Goal: Task Accomplishment & Management: Manage account settings

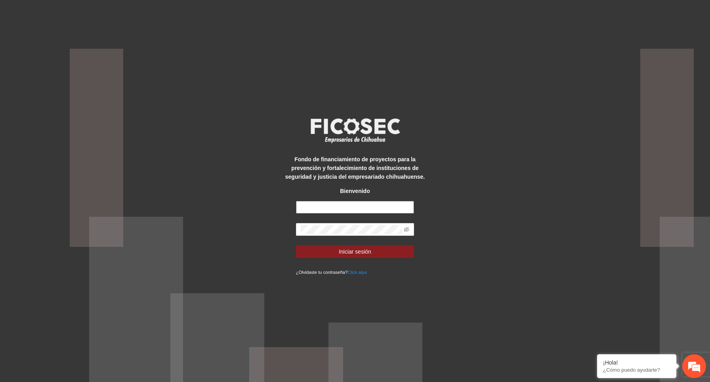
click at [331, 205] on input "text" at bounding box center [355, 207] width 119 height 13
type input "**"
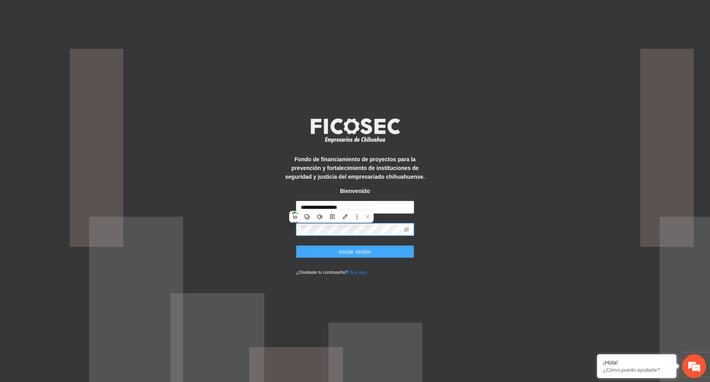
click at [364, 250] on span "Iniciar sesión" at bounding box center [355, 251] width 33 height 9
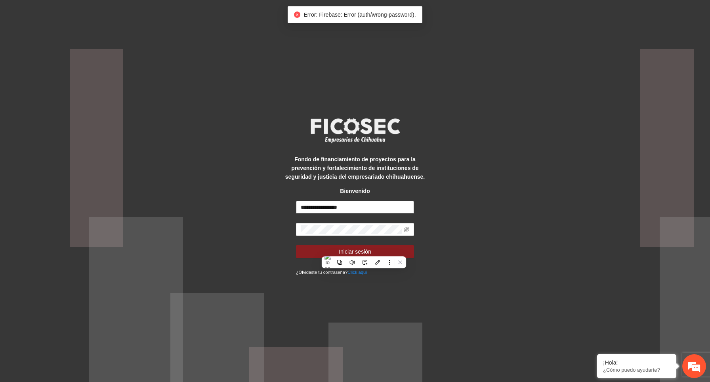
click at [363, 210] on input "**********" at bounding box center [355, 207] width 119 height 13
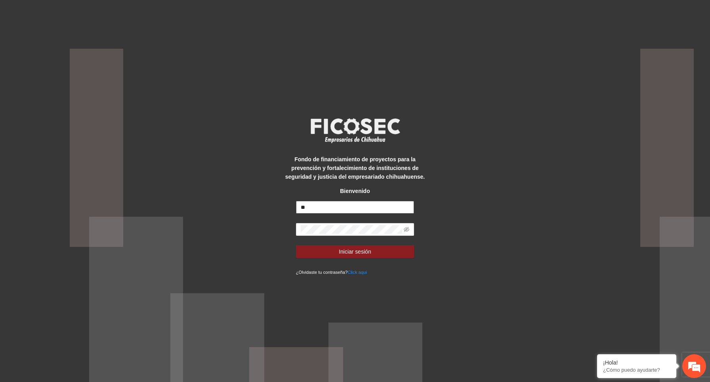
type input "*"
type input "*****"
type input "**********"
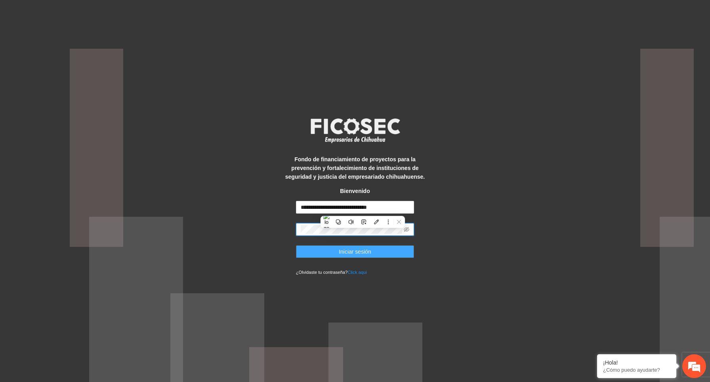
click at [346, 251] on span "Iniciar sesión" at bounding box center [355, 251] width 33 height 9
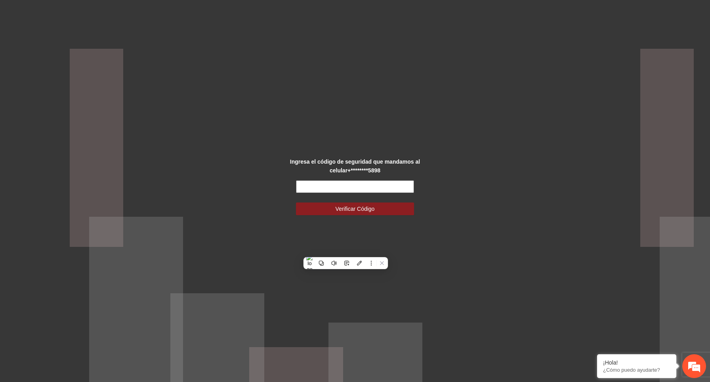
click at [369, 187] on input "text" at bounding box center [355, 186] width 119 height 13
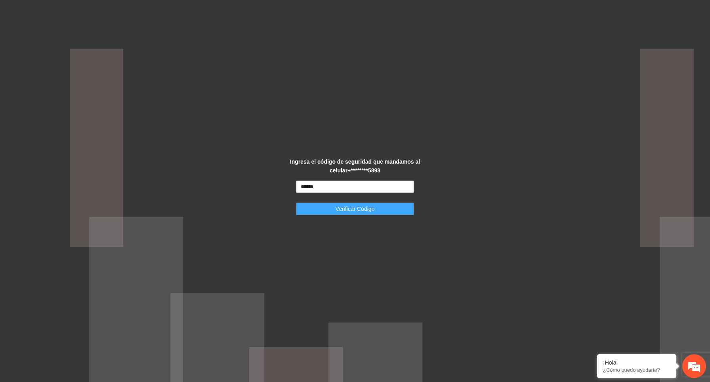
type input "******"
click at [369, 211] on span "Verificar Código" at bounding box center [355, 209] width 39 height 9
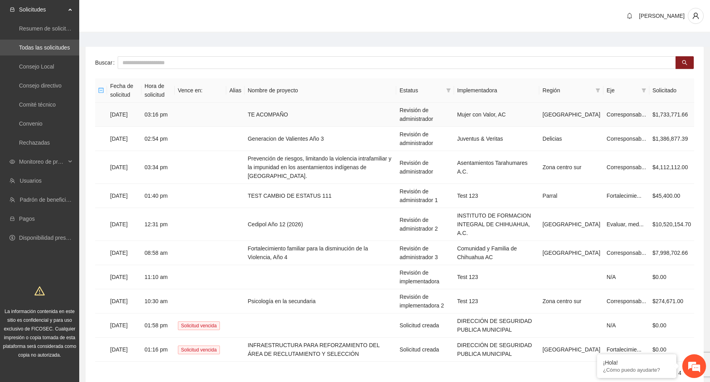
click at [141, 115] on td "[DATE]" at bounding box center [124, 115] width 34 height 24
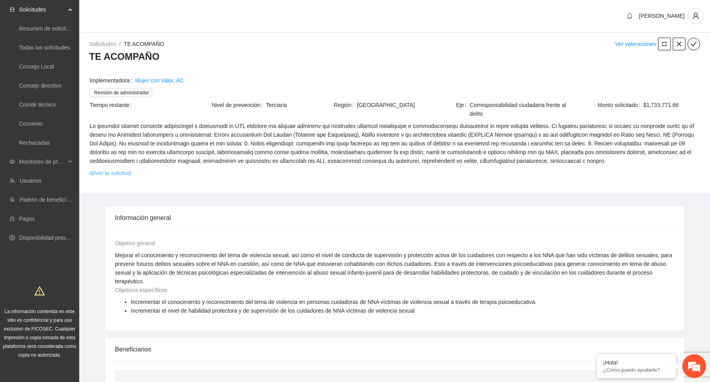
click at [122, 178] on link "Ver la solicitud" at bounding box center [110, 173] width 41 height 9
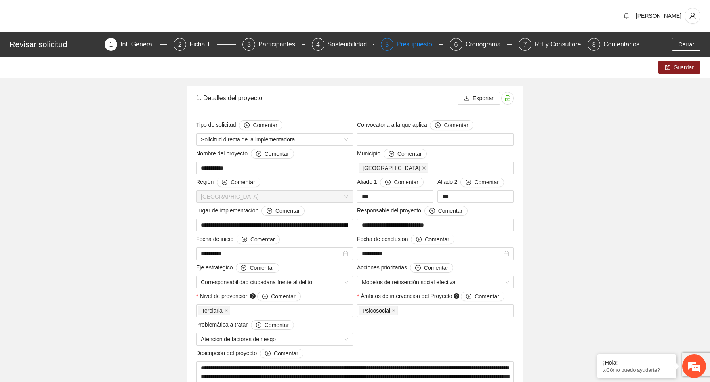
click at [415, 42] on div "Presupuesto" at bounding box center [418, 44] width 42 height 13
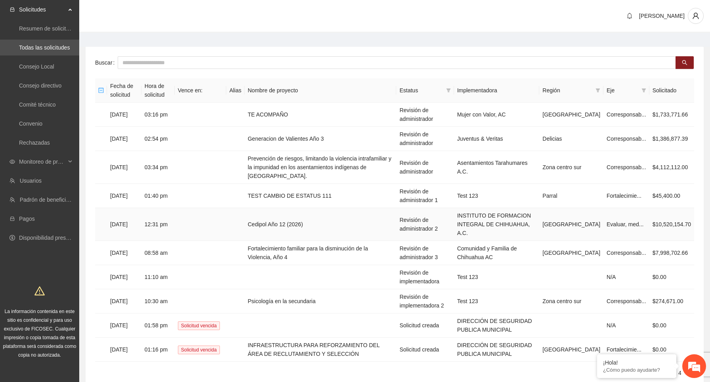
scroll to position [33, 0]
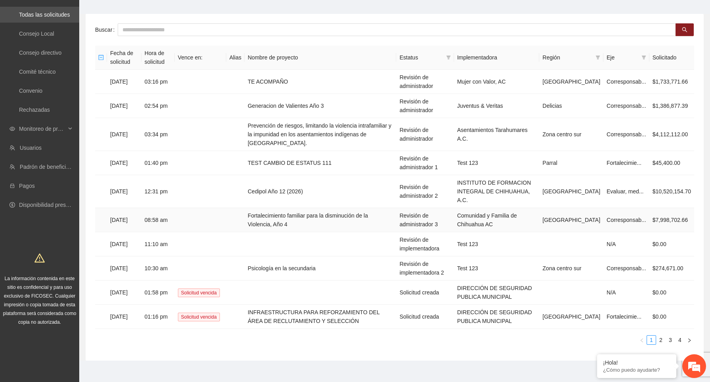
click at [166, 210] on td "08:58 am" at bounding box center [157, 220] width 33 height 24
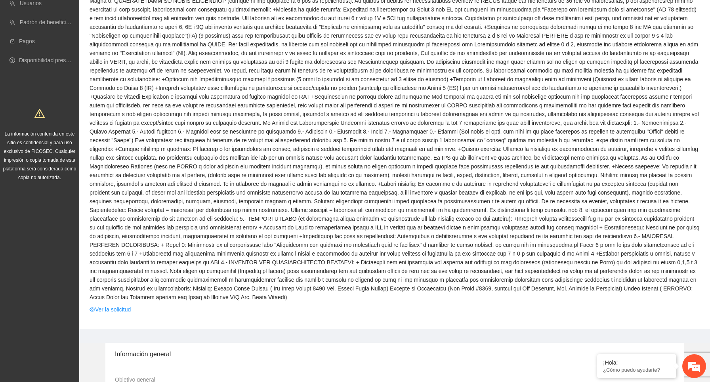
scroll to position [178, 0]
click at [126, 313] on link "Ver la solicitud" at bounding box center [110, 308] width 41 height 9
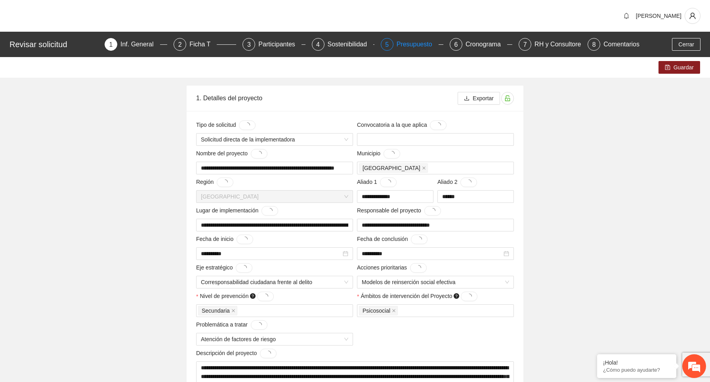
click at [407, 44] on div "Presupuesto" at bounding box center [418, 44] width 42 height 13
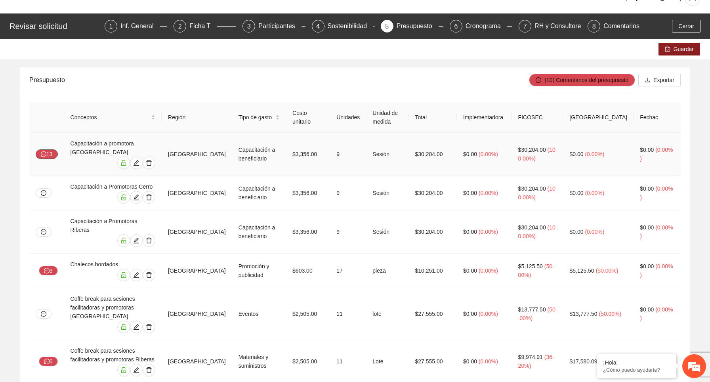
scroll to position [22, 0]
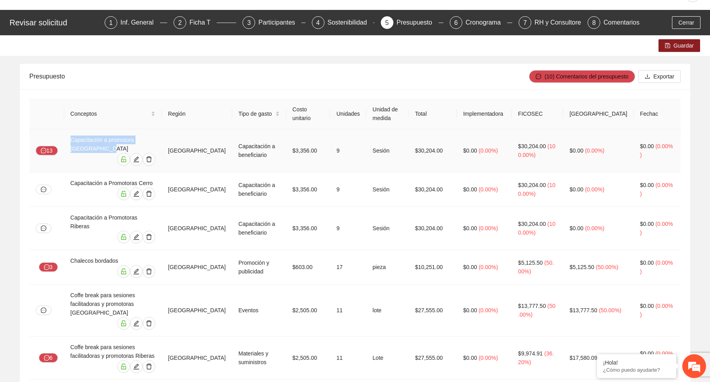
drag, startPoint x: 94, startPoint y: 147, endPoint x: 72, endPoint y: 141, distance: 22.7
click at [72, 141] on div "Capacitación a promotora [GEOGRAPHIC_DATA]" at bounding box center [113, 144] width 85 height 17
click at [46, 154] on button "13" at bounding box center [47, 151] width 22 height 10
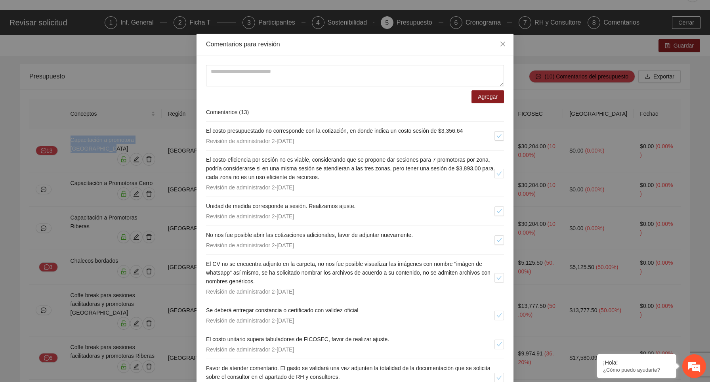
scroll to position [10, 0]
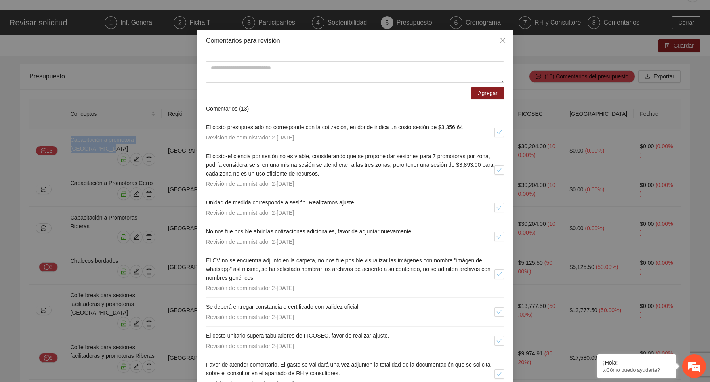
click at [280, 127] on span "El costo presupuestado no corresponde con la cotización, en donde indica un cos…" at bounding box center [334, 127] width 257 height 6
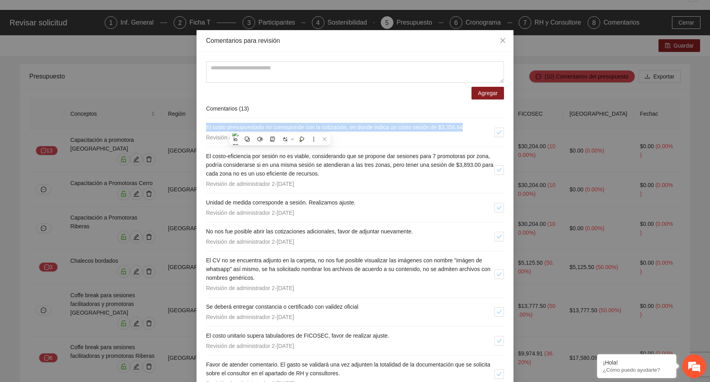
copy span "El costo presupuestado no corresponde con la cotización, en donde indica un cos…"
click at [401, 134] on div "Revisión de administrador 2 - [DATE]" at bounding box center [350, 137] width 289 height 9
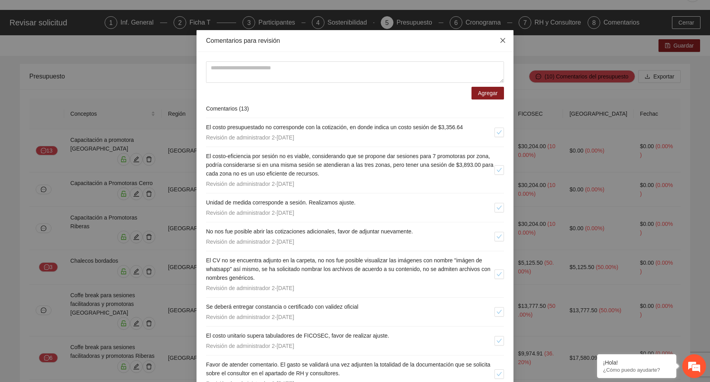
click at [504, 38] on icon "close" at bounding box center [503, 40] width 6 height 6
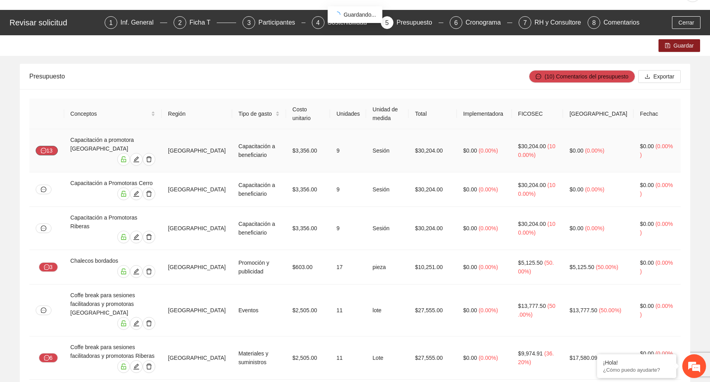
click at [51, 152] on button "13" at bounding box center [47, 151] width 22 height 10
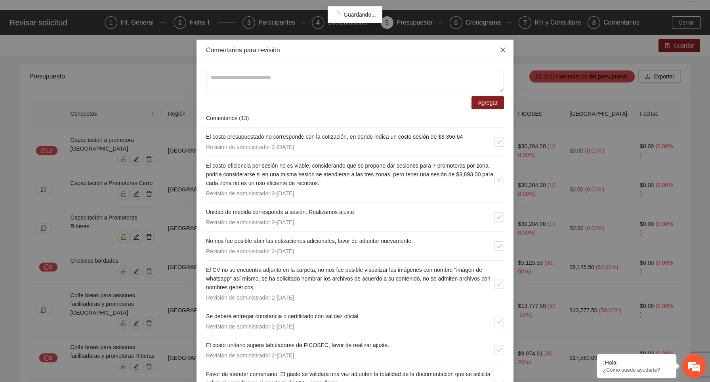
click at [503, 52] on icon "close" at bounding box center [503, 50] width 6 height 6
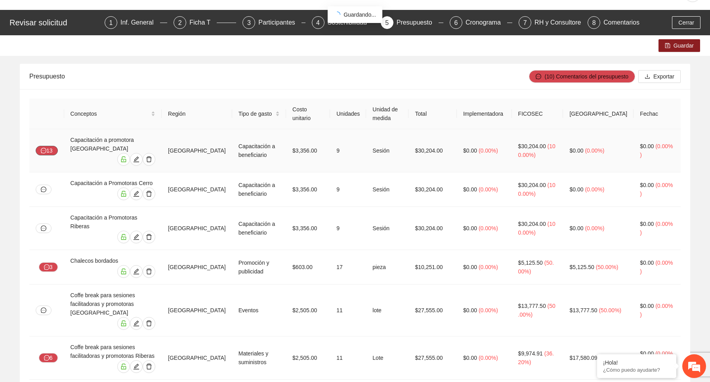
click at [43, 152] on icon "message" at bounding box center [44, 151] width 6 height 6
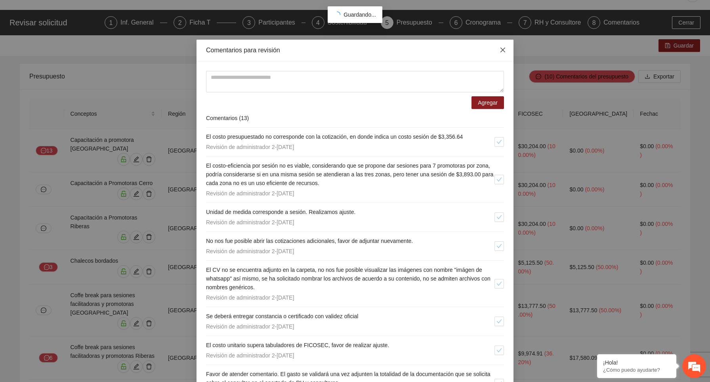
click at [503, 50] on icon "close" at bounding box center [503, 50] width 5 height 5
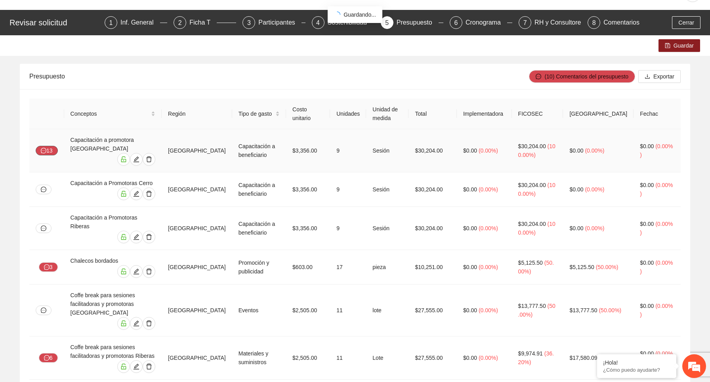
click at [48, 152] on button "13" at bounding box center [47, 151] width 22 height 10
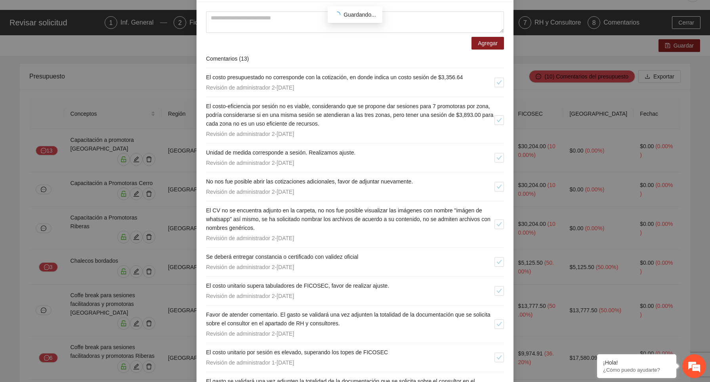
scroll to position [61, 0]
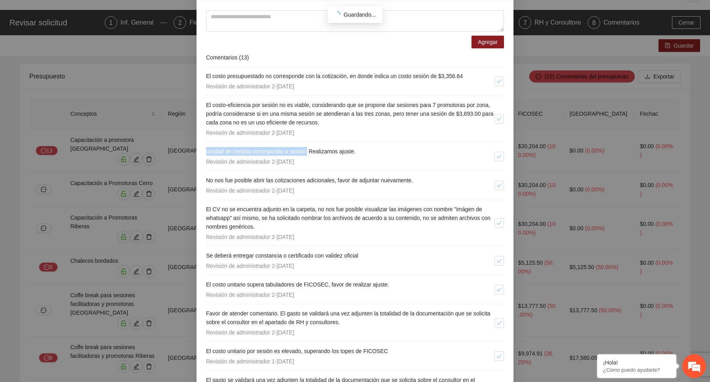
drag, startPoint x: 313, startPoint y: 151, endPoint x: 203, endPoint y: 147, distance: 109.5
click at [203, 147] on div "Agregar Comentarios ( 13 ) El costo presupuestado no corresponde con la cotizac…" at bounding box center [355, 253] width 317 height 504
copy span "Unidad de medida corresponde a sesión."
click at [161, 116] on div "Comentarios para revisión Agregar Comentarios ( 13 ) El costo presupuestado no …" at bounding box center [355, 191] width 710 height 382
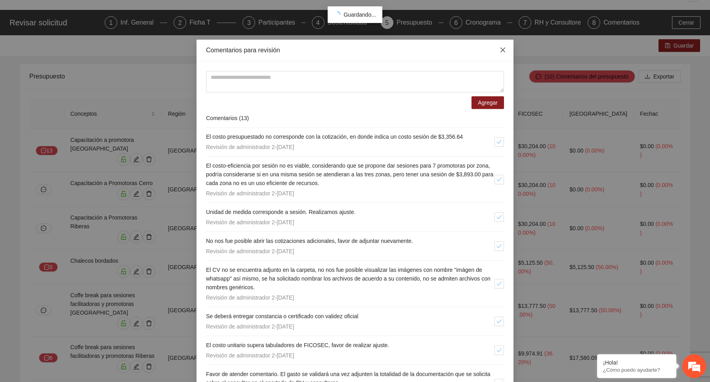
click at [502, 50] on icon "close" at bounding box center [503, 50] width 6 height 6
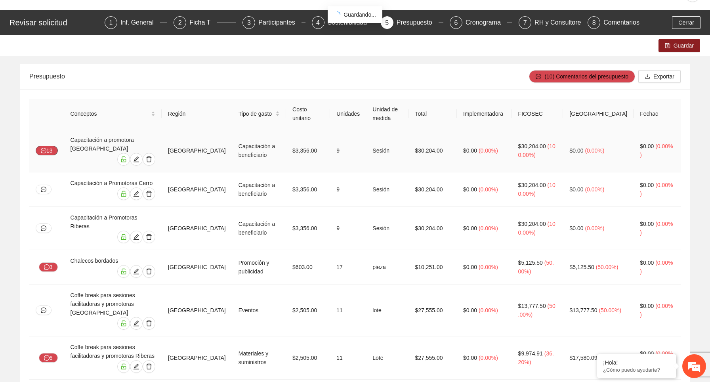
click at [49, 151] on button "13" at bounding box center [47, 151] width 22 height 10
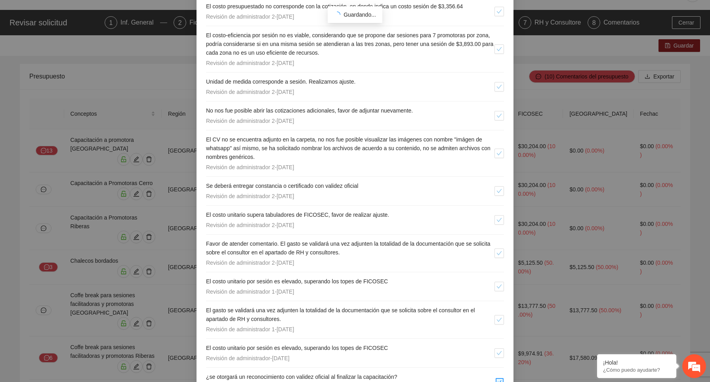
scroll to position [138, 0]
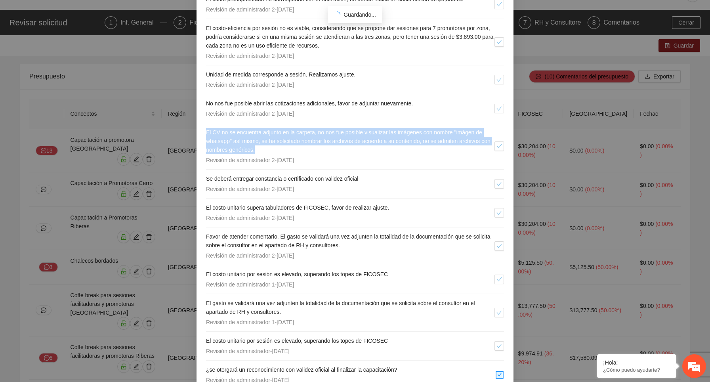
drag, startPoint x: 292, startPoint y: 151, endPoint x: 207, endPoint y: 135, distance: 87.0
click at [207, 135] on h4 "El CV no se encuentra adjunto en la carpeta, no nos fue posible visualizar las …" at bounding box center [350, 141] width 289 height 26
copy span "El CV no se encuentra adjunto en la carpeta, no nos fue posible visualizar las …"
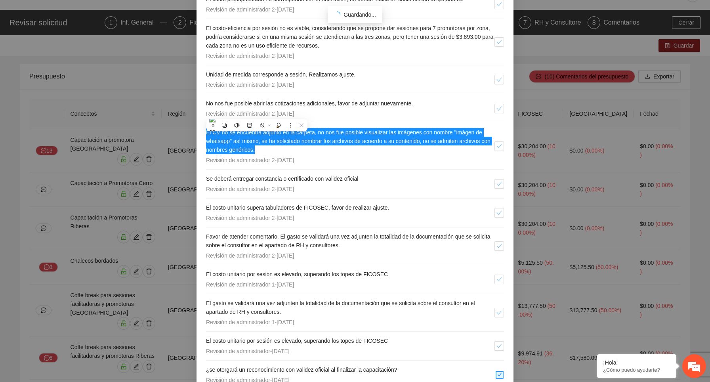
scroll to position [0, 0]
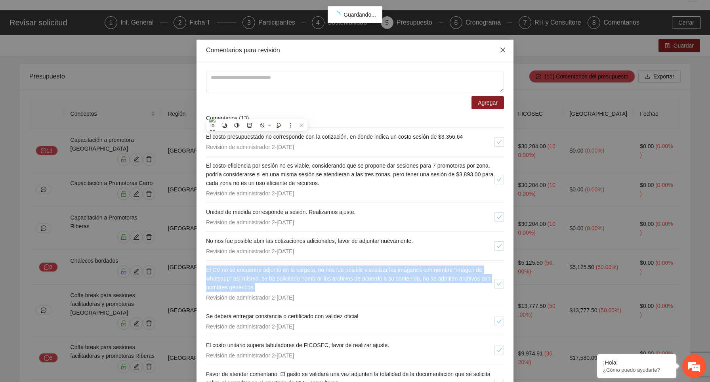
click at [500, 49] on icon "close" at bounding box center [503, 50] width 6 height 6
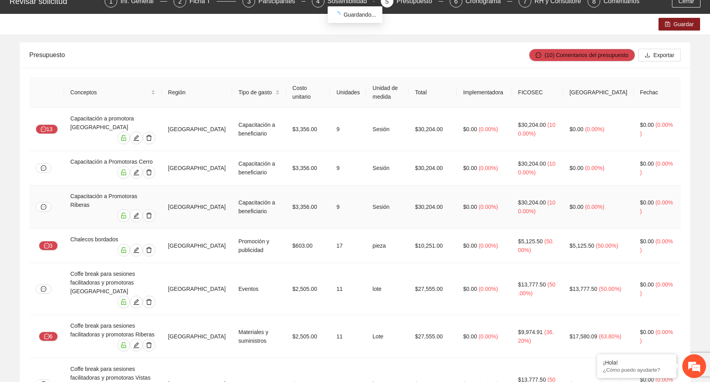
scroll to position [47, 0]
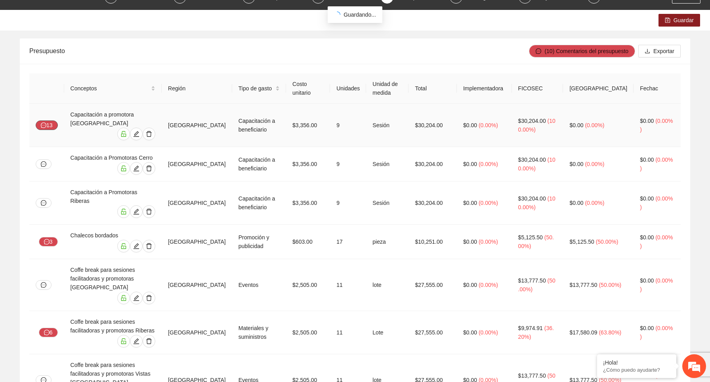
click at [48, 125] on button "13" at bounding box center [47, 125] width 22 height 10
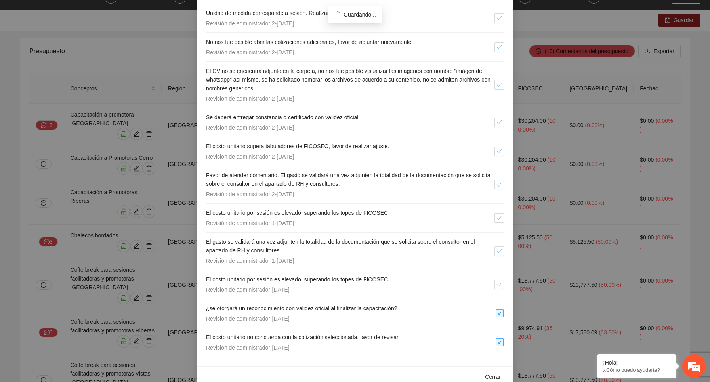
scroll to position [214, 0]
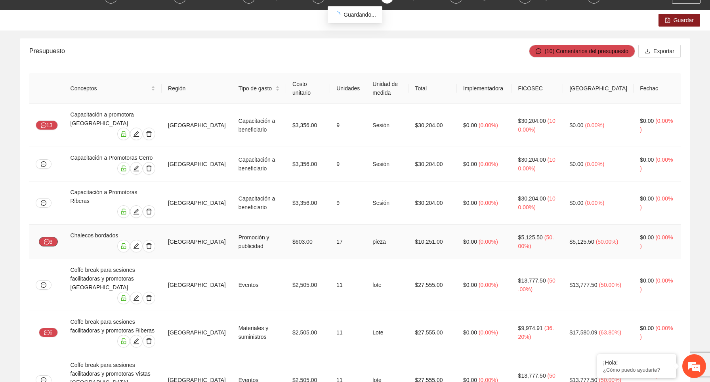
click at [51, 237] on button "3" at bounding box center [48, 242] width 19 height 10
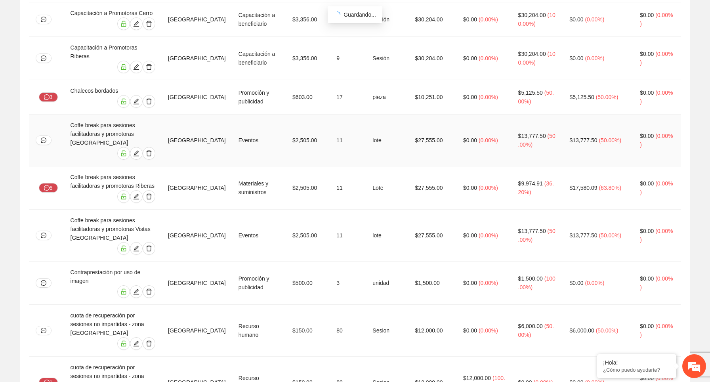
scroll to position [197, 0]
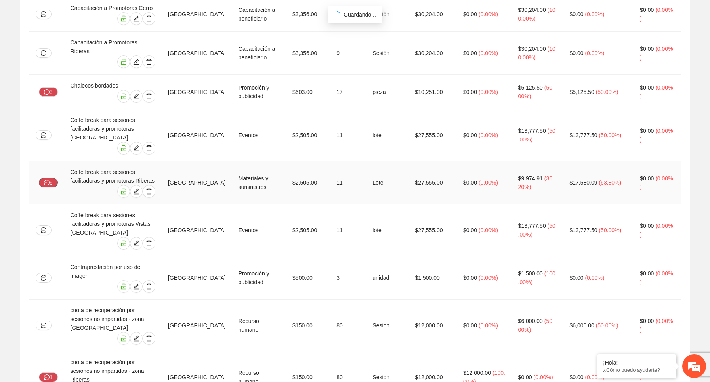
click at [52, 178] on button "6" at bounding box center [48, 183] width 19 height 10
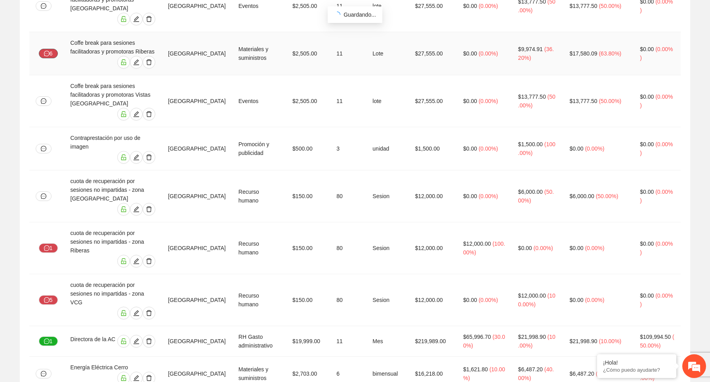
scroll to position [330, 0]
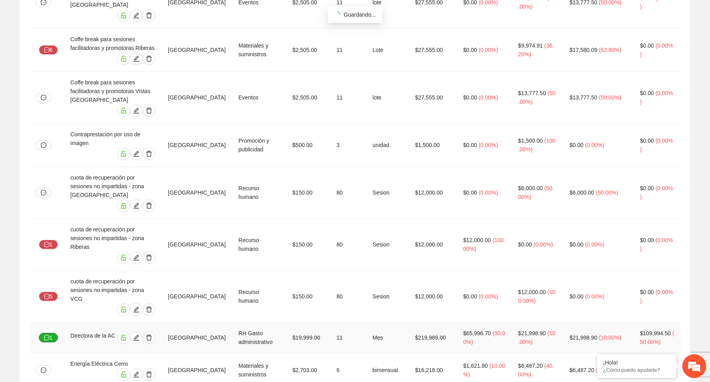
click at [49, 335] on icon "message" at bounding box center [47, 338] width 6 height 6
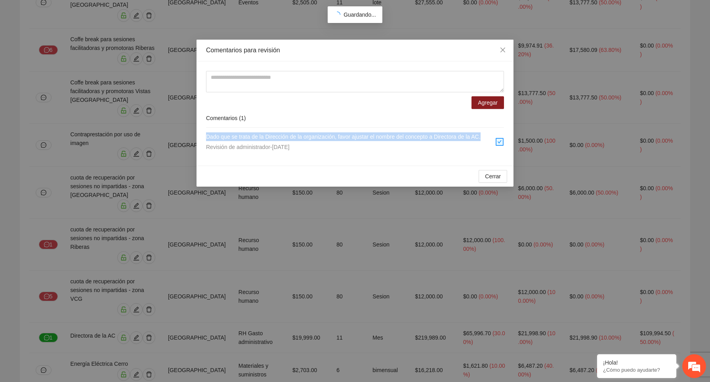
drag, startPoint x: 223, startPoint y: 151, endPoint x: 201, endPoint y: 138, distance: 25.3
click at [201, 138] on div "Agregar Comentarios ( 1 ) Dado que se trata de la Dirección de la organización,…" at bounding box center [355, 113] width 317 height 104
copy span "Dado que se trata de la Dirección de la organización, favor ajustar el nombre d…"
click at [159, 193] on div "Comentarios para revisión Agregar Comentarios ( 1 ) Dado que se trata de la Dir…" at bounding box center [355, 191] width 710 height 382
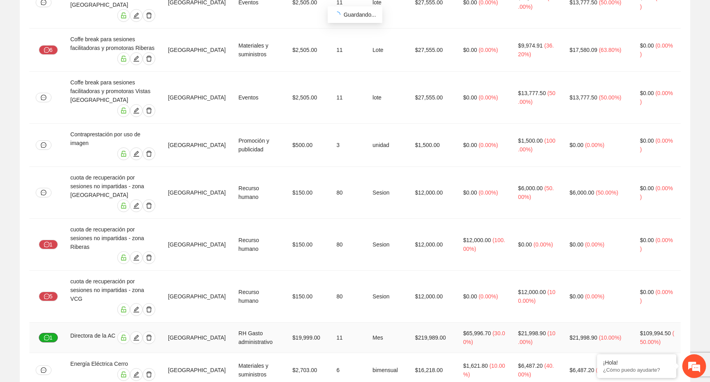
click at [51, 333] on button "1" at bounding box center [48, 338] width 19 height 10
click at [51, 292] on button "5" at bounding box center [48, 297] width 19 height 10
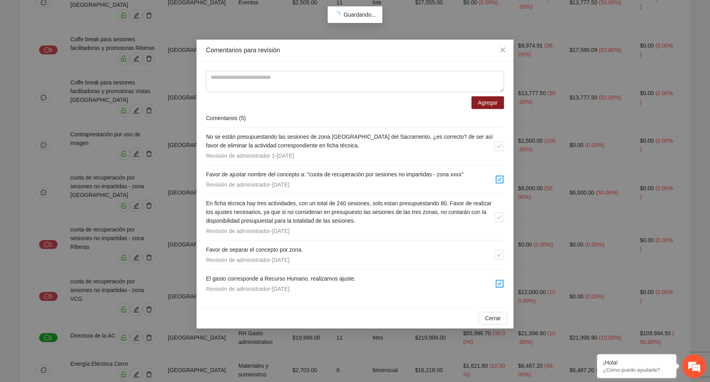
click at [392, 172] on span "Favor de ajustar nombre del concepto a: "cuota de recuperación por sesiones no …" at bounding box center [335, 174] width 258 height 6
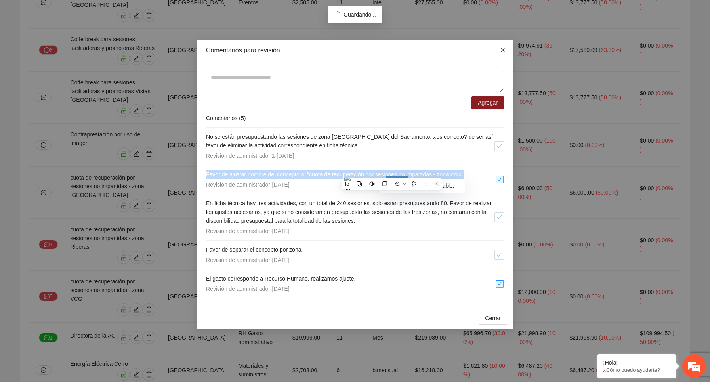
click at [502, 46] on span "Close" at bounding box center [502, 50] width 21 height 21
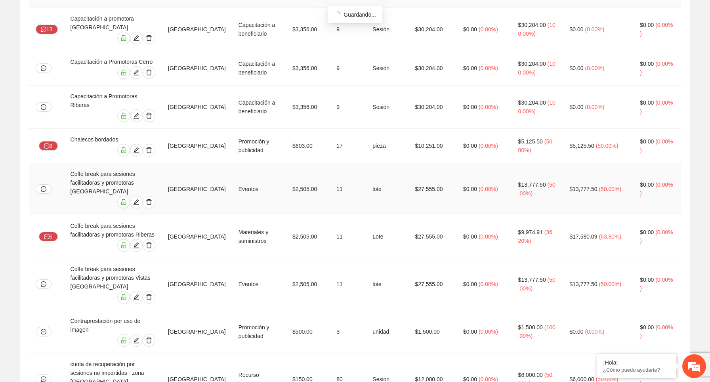
scroll to position [0, 0]
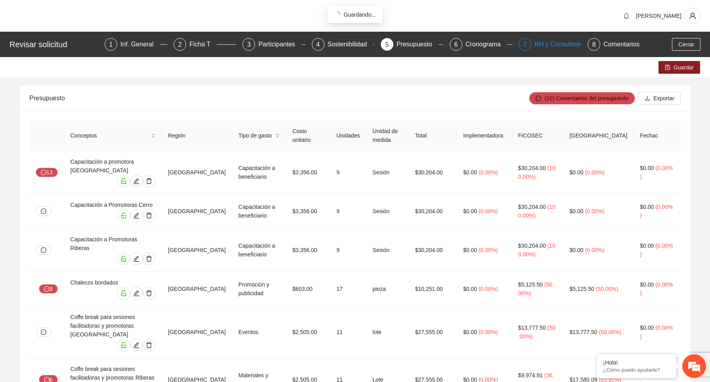
click at [556, 45] on div "RH y Consultores" at bounding box center [563, 44] width 56 height 13
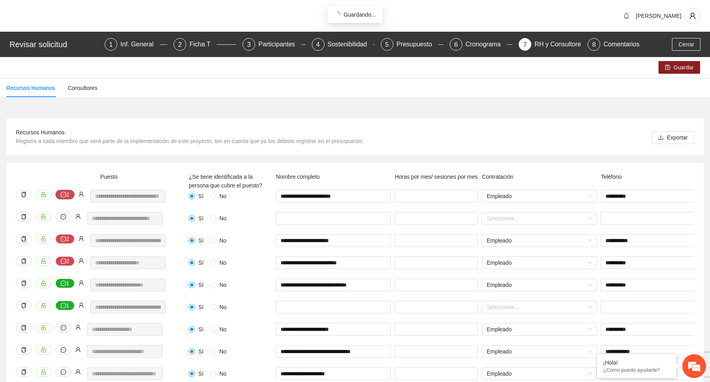
click at [63, 192] on icon "message" at bounding box center [64, 195] width 6 height 6
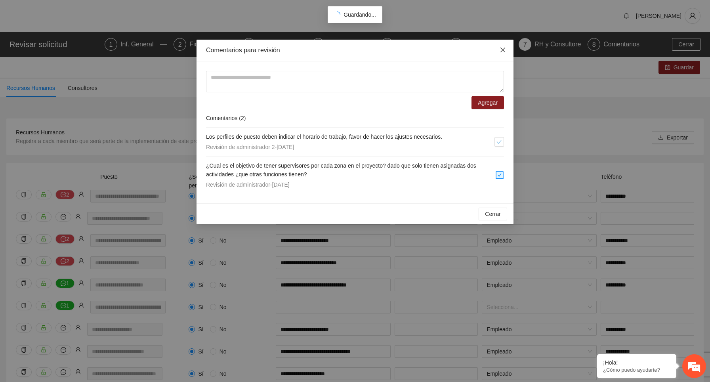
click at [504, 51] on icon "close" at bounding box center [503, 50] width 6 height 6
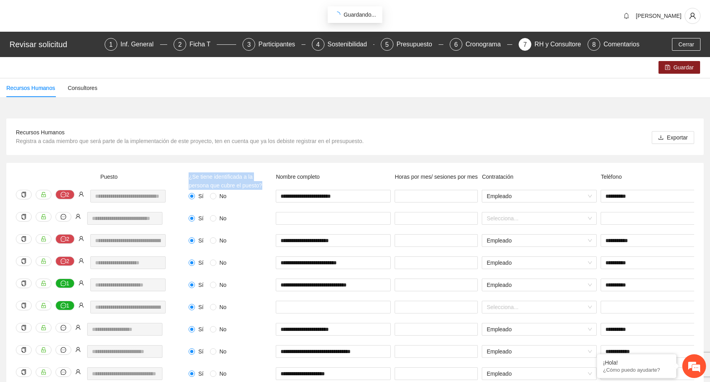
drag, startPoint x: 265, startPoint y: 185, endPoint x: 190, endPoint y: 176, distance: 75.5
click at [190, 176] on div "¿Se tiene identificada a la persona que cubre el puesto?" at bounding box center [230, 180] width 87 height 17
copy span "¿Se tiene identificada a la persona que cubre el puesto?"
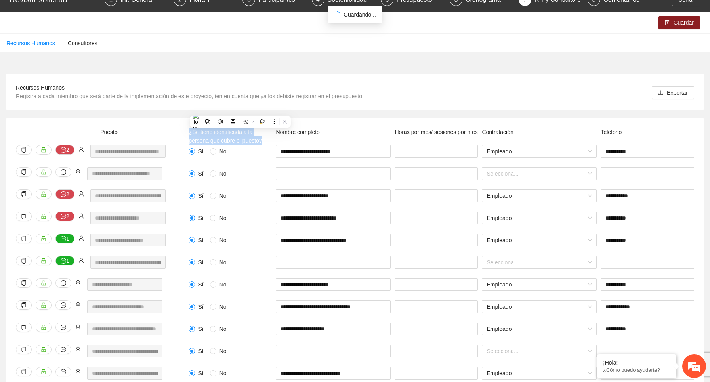
scroll to position [48, 0]
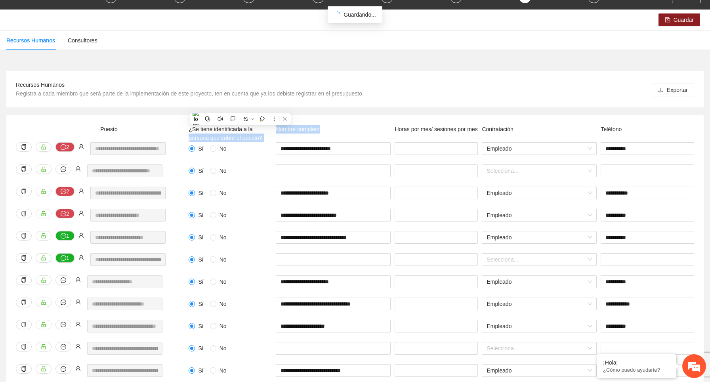
drag, startPoint x: 326, startPoint y: 127, endPoint x: 272, endPoint y: 127, distance: 53.9
click at [272, 127] on div "¿Se tiene identificada a la persona que cubre el puesto? Nombre completo Horas …" at bounding box center [565, 133] width 757 height 17
click at [340, 127] on div "Nombre completo" at bounding box center [333, 133] width 119 height 17
drag, startPoint x: 327, startPoint y: 130, endPoint x: 277, endPoint y: 130, distance: 50.7
click at [277, 130] on div "Nombre completo" at bounding box center [333, 133] width 119 height 17
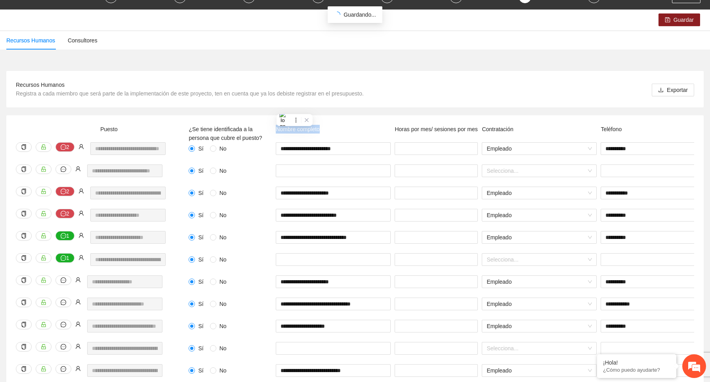
copy span "Nombre completo"
drag, startPoint x: 417, startPoint y: 136, endPoint x: 395, endPoint y: 127, distance: 23.8
click at [395, 127] on div "Horas por mes/ sesiones por mes" at bounding box center [436, 133] width 87 height 17
copy span "Horas por mes/ sesiones por mes"
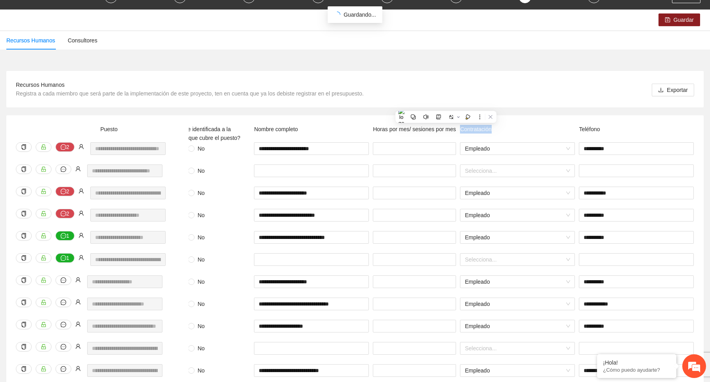
drag, startPoint x: 501, startPoint y: 128, endPoint x: 462, endPoint y: 127, distance: 38.8
click at [462, 127] on div "Contratación" at bounding box center [517, 133] width 119 height 17
copy span "Contratación"
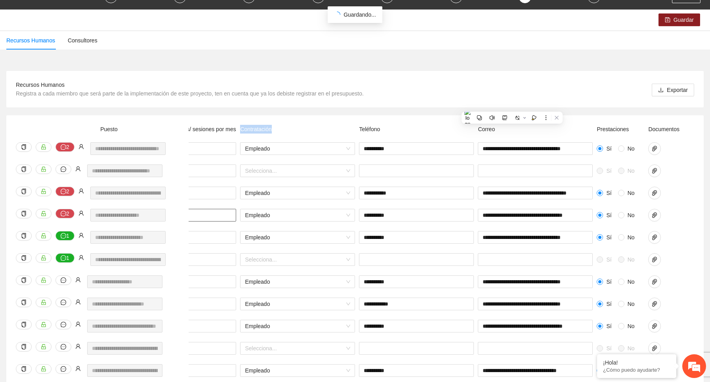
scroll to position [0, 249]
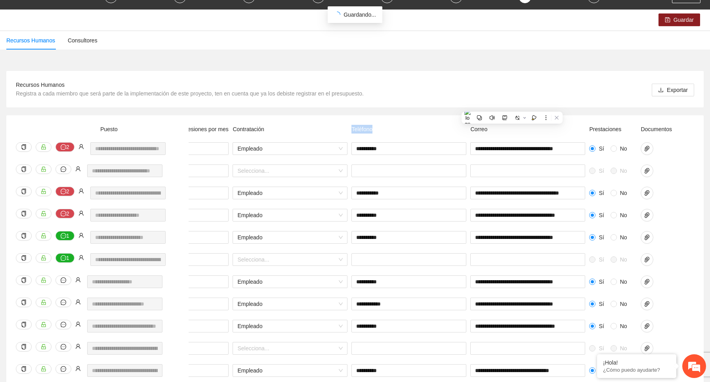
drag, startPoint x: 387, startPoint y: 128, endPoint x: 350, endPoint y: 128, distance: 37.3
click at [350, 128] on div "Teléfono" at bounding box center [409, 133] width 119 height 17
copy span "Teléfono"
drag, startPoint x: 499, startPoint y: 130, endPoint x: 470, endPoint y: 130, distance: 28.9
click at [470, 130] on div "Correo" at bounding box center [527, 133] width 119 height 17
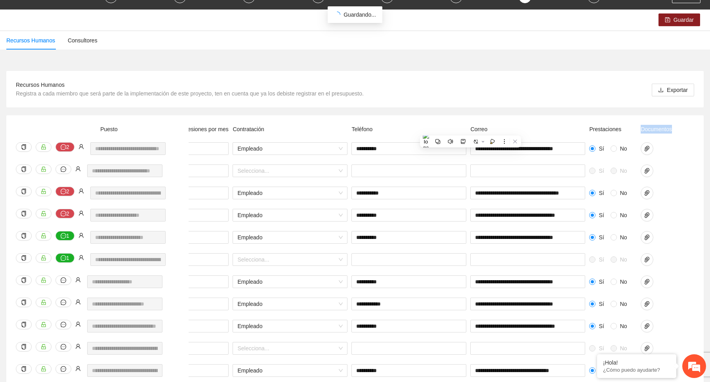
drag, startPoint x: 679, startPoint y: 131, endPoint x: 642, endPoint y: 130, distance: 36.5
click at [642, 130] on div "¿Se tiene identificada a la persona que cubre el puesto? Nombre completo Horas …" at bounding box center [315, 133] width 757 height 17
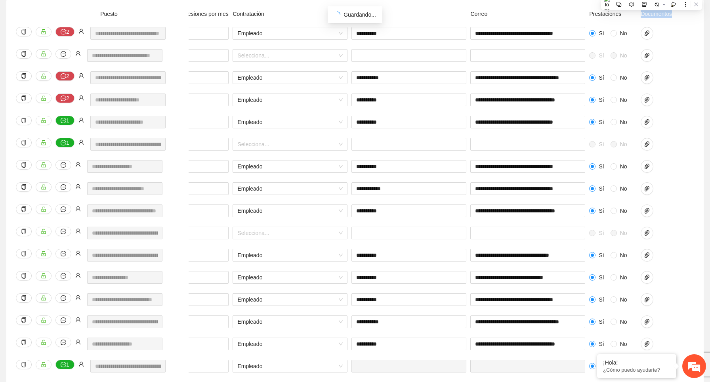
scroll to position [0, 0]
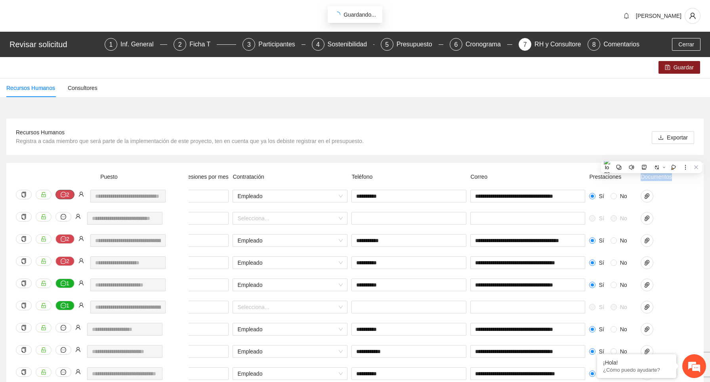
click at [67, 195] on button "2" at bounding box center [64, 195] width 19 height 10
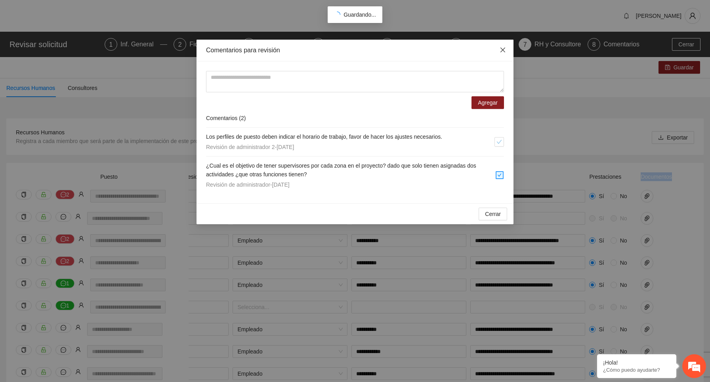
click at [503, 49] on icon "close" at bounding box center [503, 50] width 6 height 6
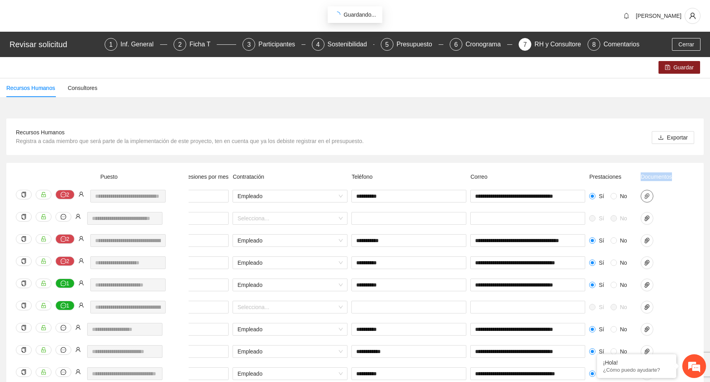
click at [647, 197] on icon "paper-clip" at bounding box center [647, 196] width 5 height 6
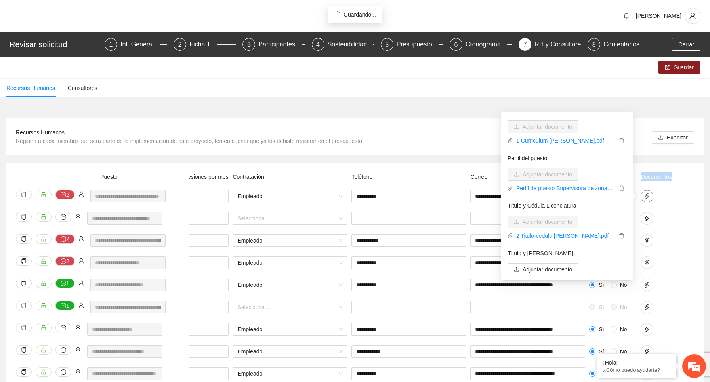
scroll to position [26, 0]
click at [69, 195] on button "2" at bounding box center [64, 195] width 19 height 10
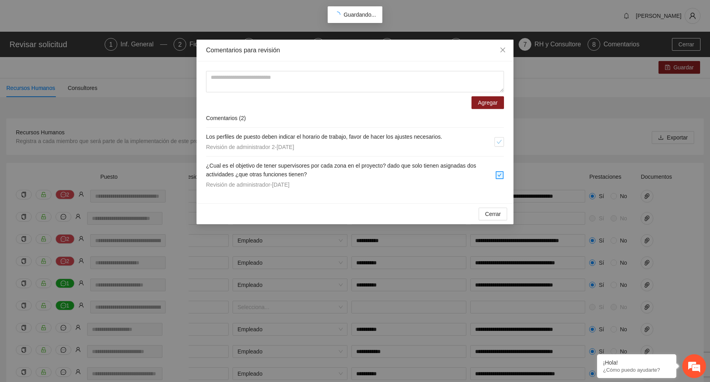
click at [238, 138] on span "Los perfiles de puesto deben indicar el horario de trabajo, favor de hacer los …" at bounding box center [324, 137] width 236 height 6
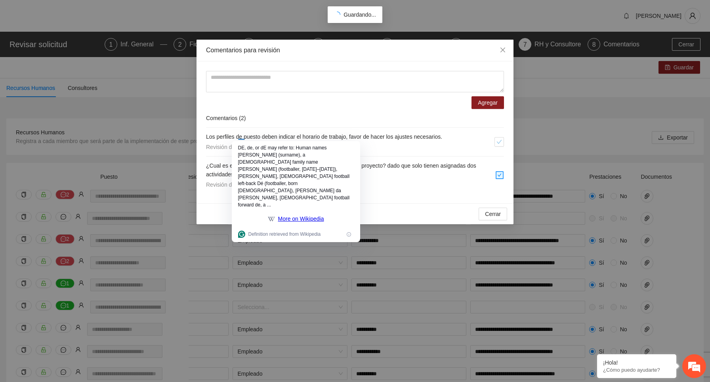
click at [216, 138] on span "Los perfiles de puesto deben indicar el horario de trabajo, favor de hacer los …" at bounding box center [324, 137] width 236 height 6
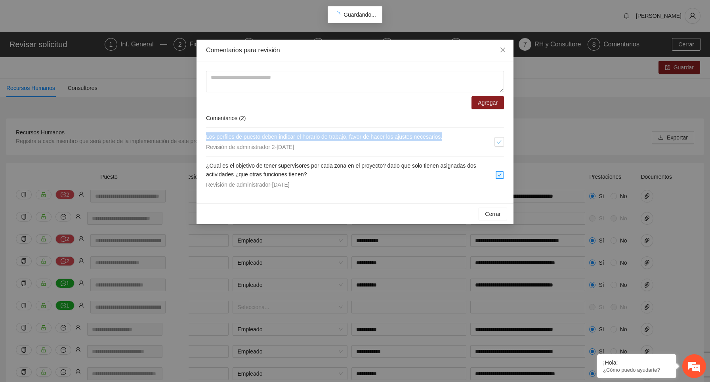
drag, startPoint x: 205, startPoint y: 136, endPoint x: 470, endPoint y: 135, distance: 265.2
click at [470, 135] on div "Agregar Comentarios ( 2 ) Los perfiles de puesto deben indicar el horario de tr…" at bounding box center [355, 132] width 317 height 142
click at [502, 49] on icon "close" at bounding box center [503, 50] width 5 height 5
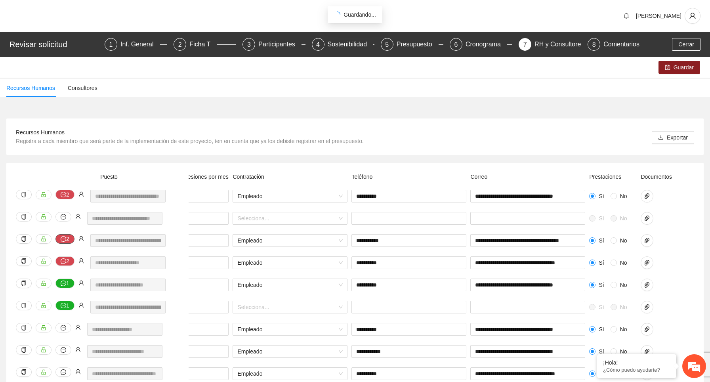
click at [71, 239] on button "2" at bounding box center [64, 239] width 19 height 10
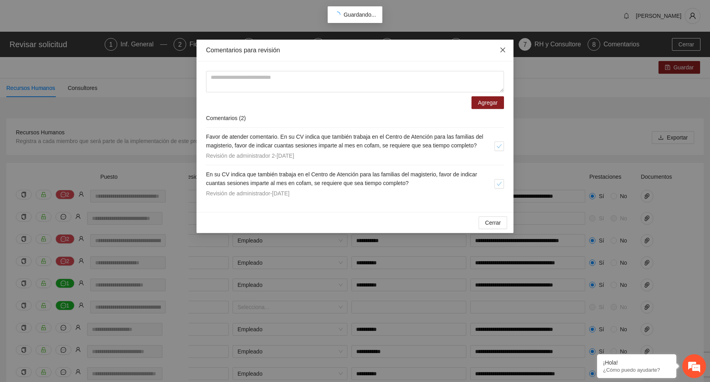
click at [502, 51] on icon "close" at bounding box center [503, 50] width 5 height 5
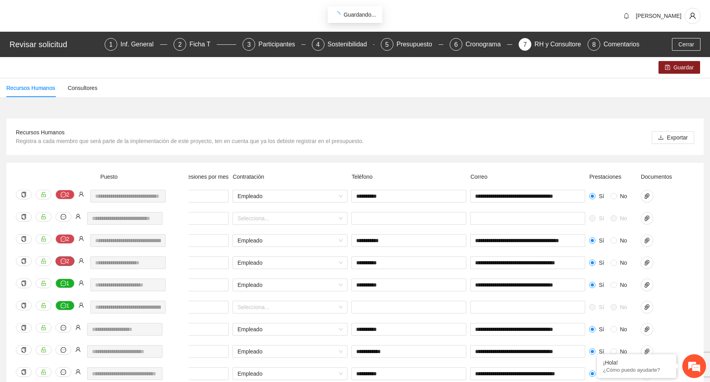
click at [70, 260] on button "2" at bounding box center [64, 261] width 19 height 10
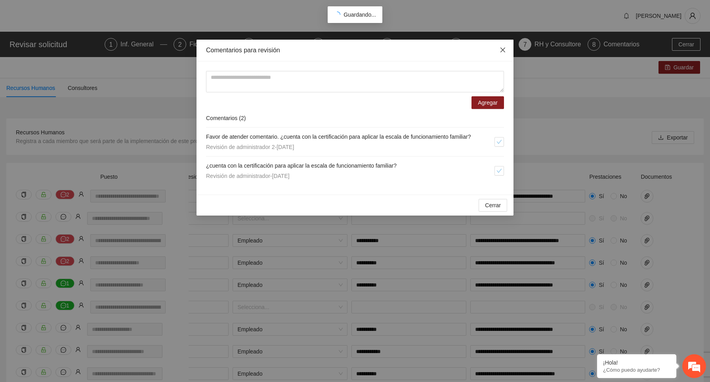
click at [504, 54] on span "Close" at bounding box center [502, 50] width 21 height 21
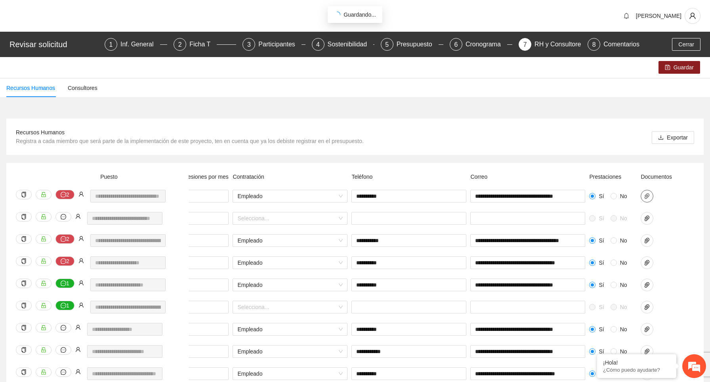
click at [645, 195] on icon "paper-clip" at bounding box center [647, 196] width 6 height 6
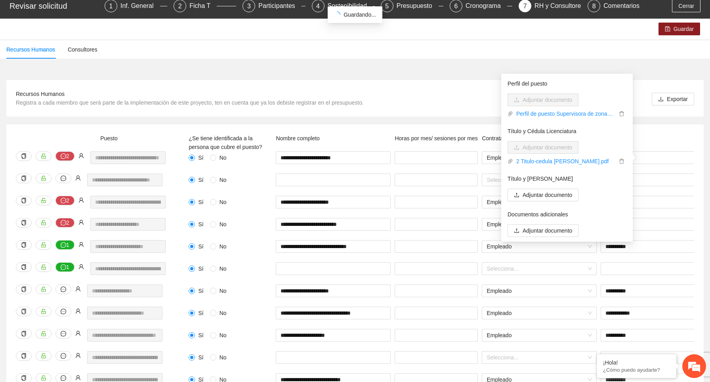
scroll to position [26, 0]
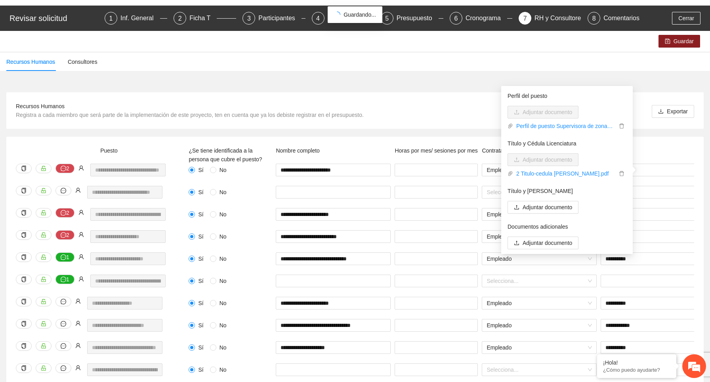
click at [336, 112] on span "Registra a cada miembro que será parte de la implementación de este proyecto, t…" at bounding box center [190, 115] width 348 height 6
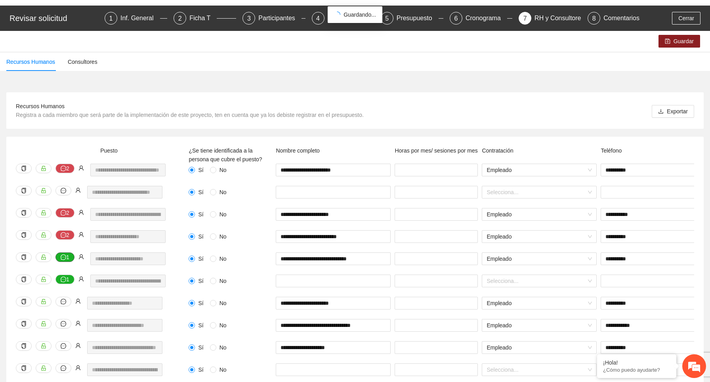
click at [67, 260] on button "1" at bounding box center [64, 257] width 19 height 10
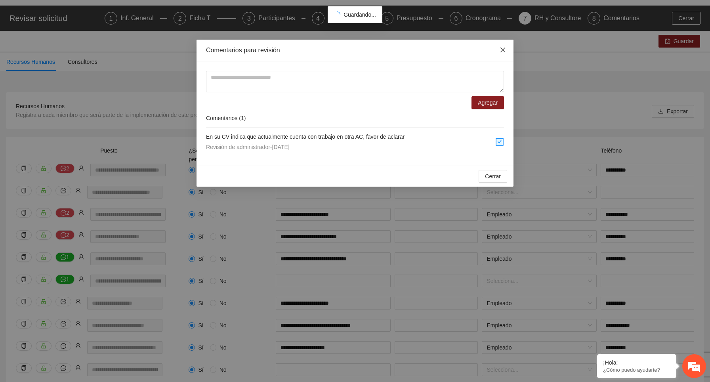
click at [503, 52] on icon "close" at bounding box center [503, 50] width 6 height 6
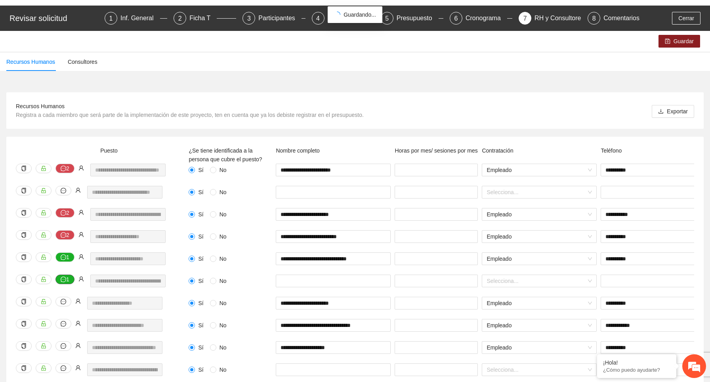
click at [64, 279] on icon "message" at bounding box center [64, 280] width 6 height 6
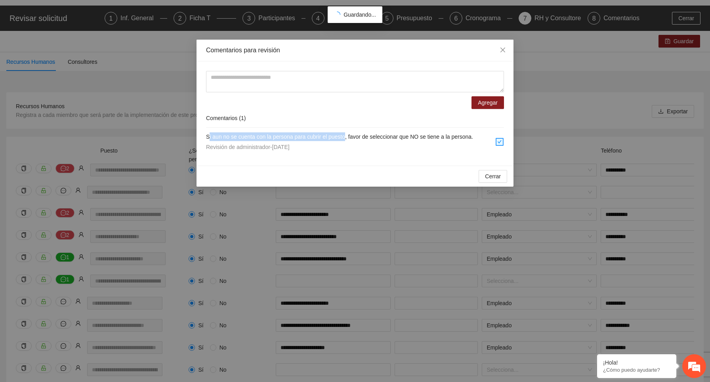
drag, startPoint x: 208, startPoint y: 136, endPoint x: 352, endPoint y: 135, distance: 143.1
click at [352, 135] on span "Si aun no se cuenta con la persona para cubrir el puesto, favor de seleccionar …" at bounding box center [339, 137] width 267 height 6
click at [500, 51] on icon "close" at bounding box center [503, 50] width 6 height 6
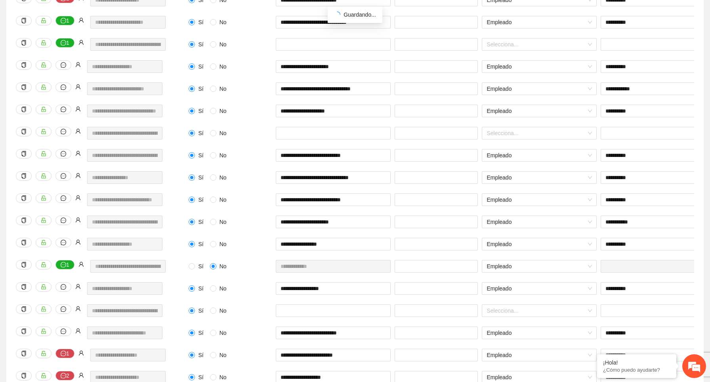
scroll to position [314, 0]
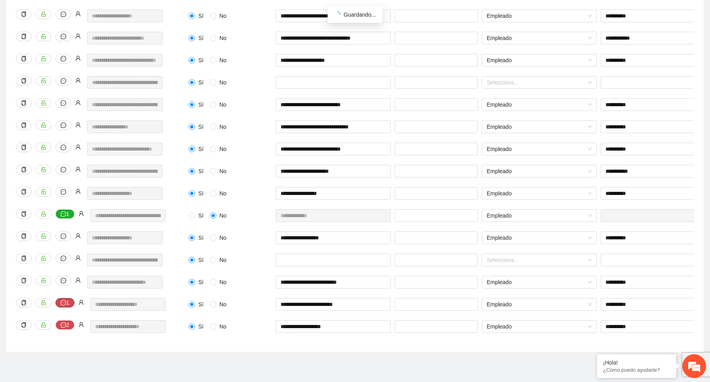
click at [67, 303] on button "1" at bounding box center [64, 303] width 19 height 10
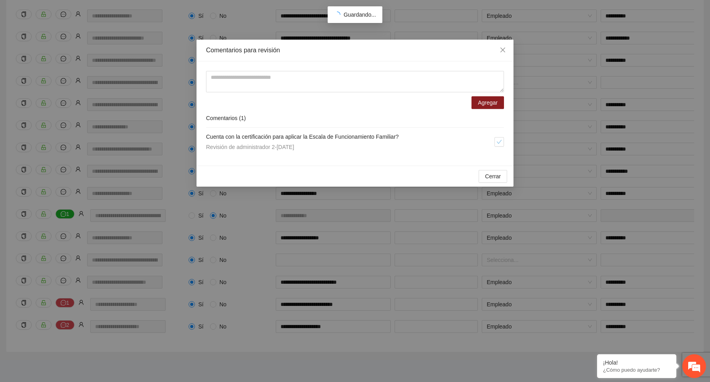
click at [85, 296] on div "Comentarios para revisión Agregar Comentarios ( 1 ) Cuenta con la certificación…" at bounding box center [355, 191] width 710 height 382
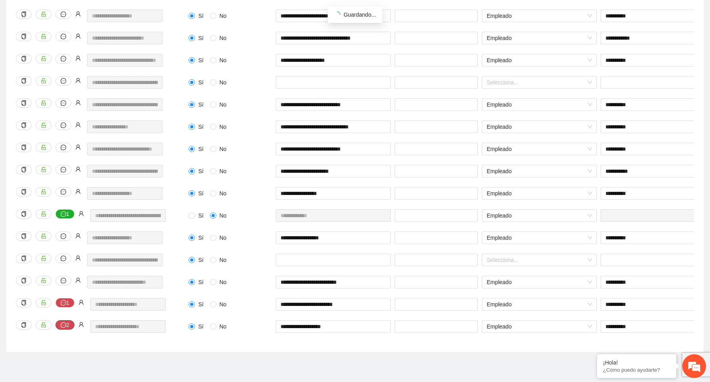
click at [68, 326] on button "2" at bounding box center [64, 325] width 19 height 10
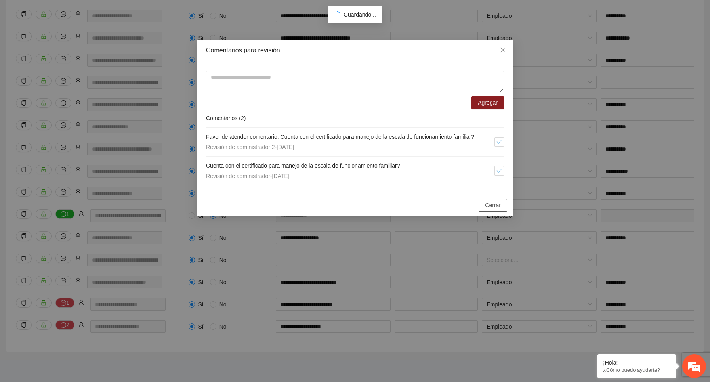
click at [490, 206] on span "Cerrar" at bounding box center [493, 205] width 16 height 9
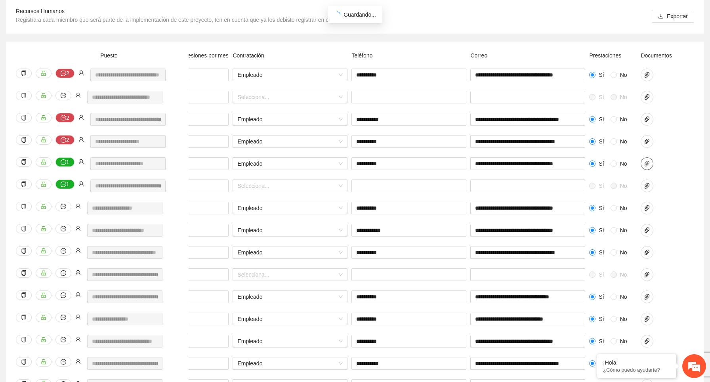
scroll to position [0, 0]
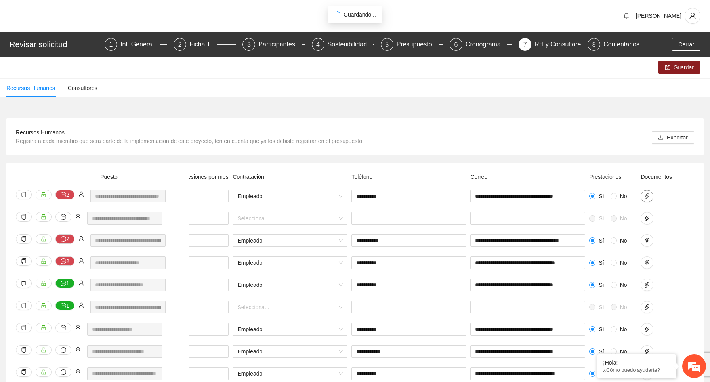
click at [648, 194] on icon "paper-clip" at bounding box center [647, 196] width 5 height 6
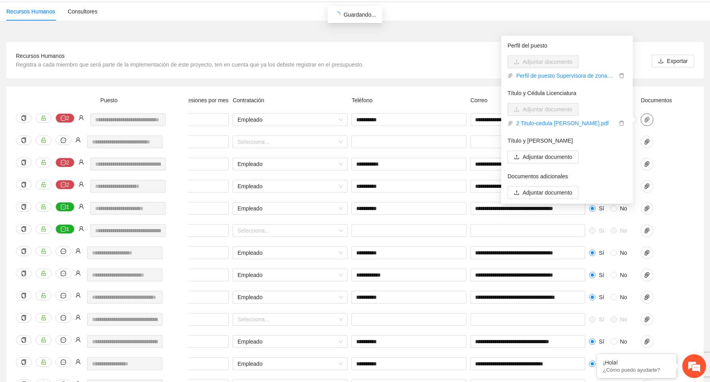
scroll to position [88, 0]
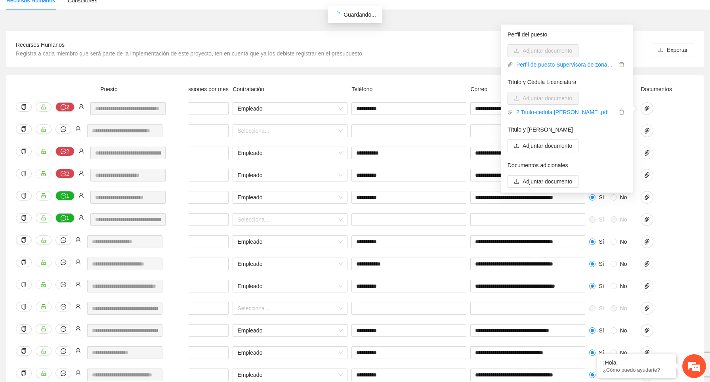
click at [689, 174] on div "**********" at bounding box center [315, 180] width 757 height 22
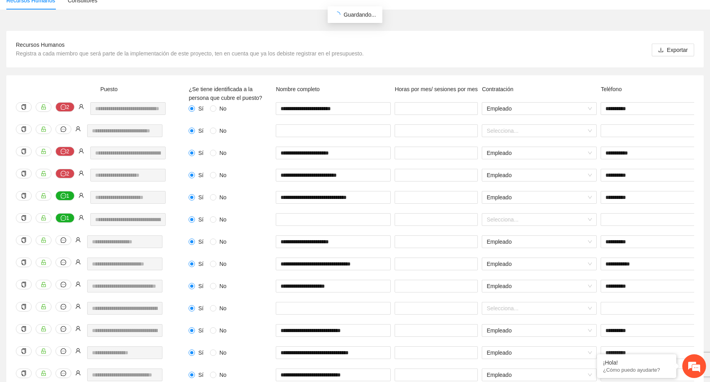
scroll to position [0, 0]
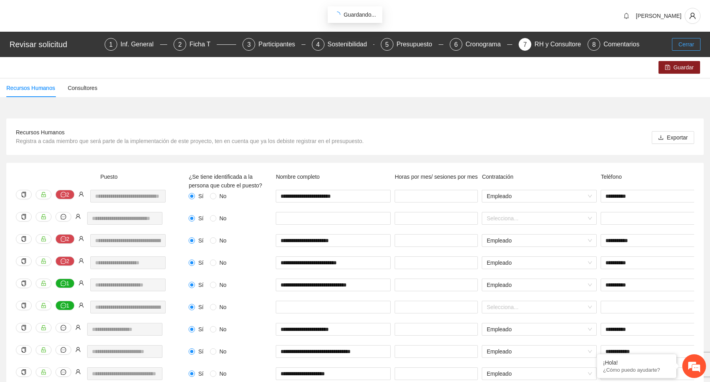
click at [692, 43] on span "Cerrar" at bounding box center [687, 44] width 16 height 9
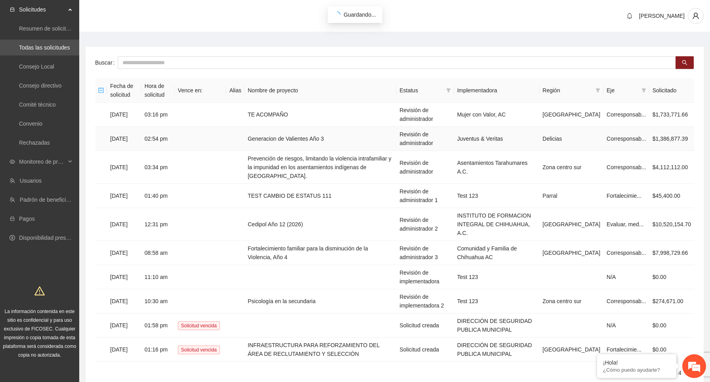
click at [245, 138] on td at bounding box center [235, 139] width 18 height 24
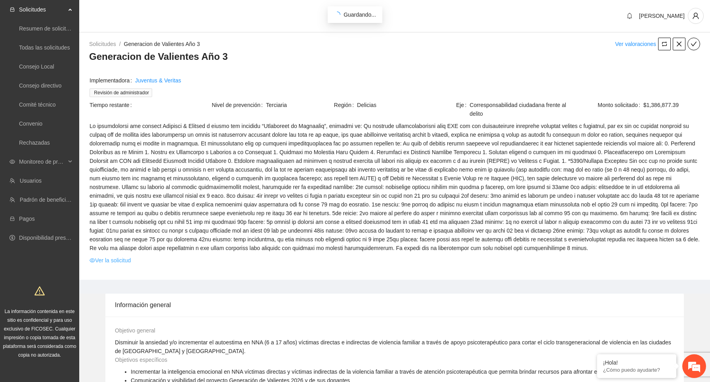
click at [119, 265] on link "Ver la solicitud" at bounding box center [110, 260] width 41 height 9
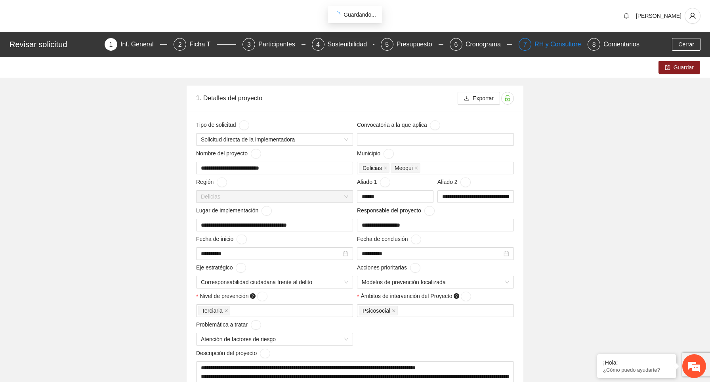
click at [560, 50] on div "RH y Consultores" at bounding box center [563, 44] width 56 height 13
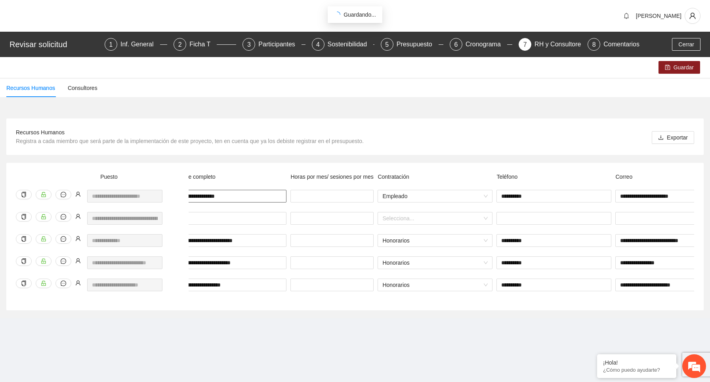
scroll to position [0, 249]
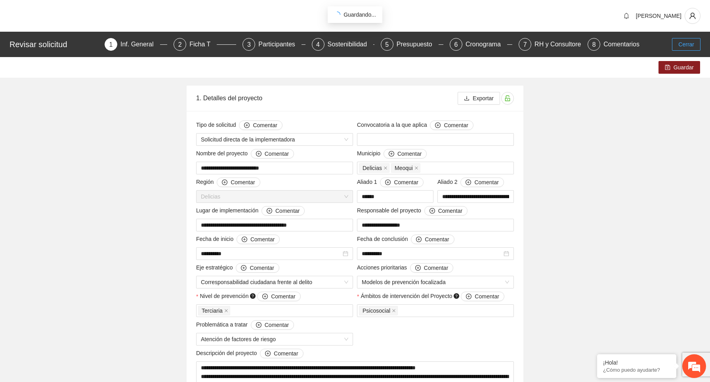
click at [692, 41] on span "Cerrar" at bounding box center [687, 44] width 16 height 9
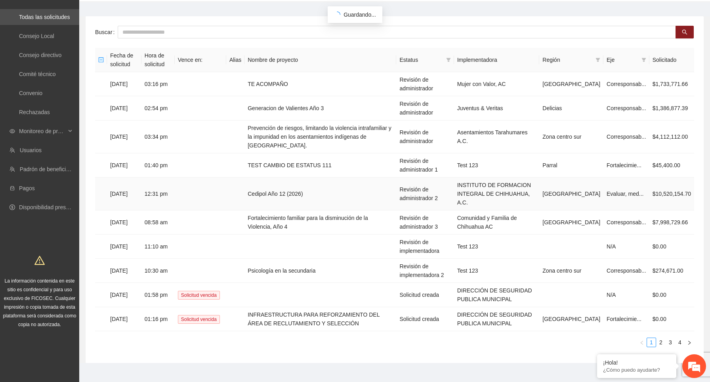
scroll to position [33, 0]
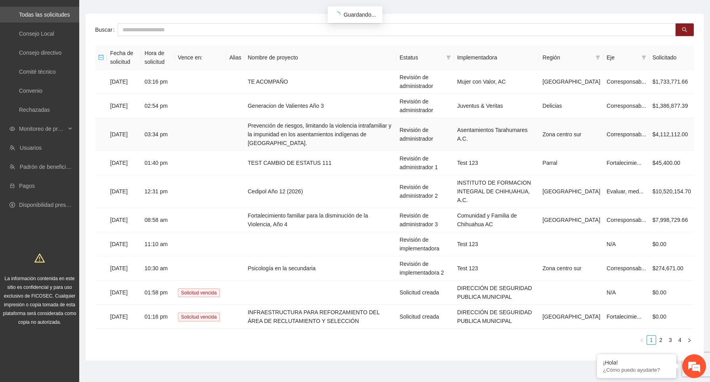
click at [165, 138] on td "03:34 pm" at bounding box center [157, 134] width 33 height 33
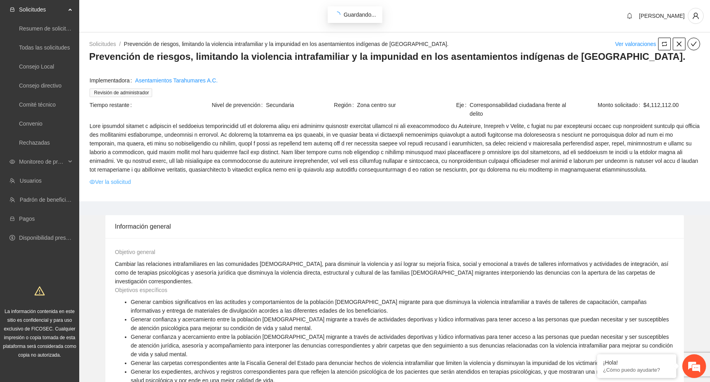
click at [129, 186] on link "Ver la solicitud" at bounding box center [110, 182] width 41 height 9
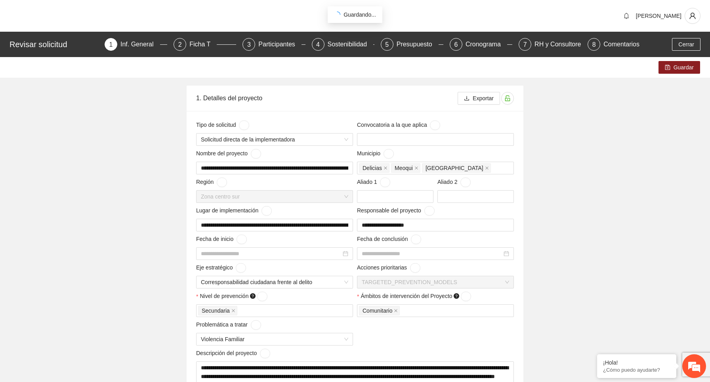
type input "**********"
click at [539, 40] on div "RH y Consultores" at bounding box center [563, 44] width 56 height 13
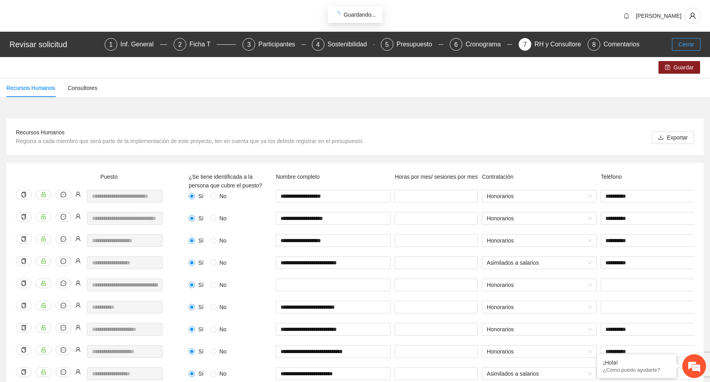
click at [688, 47] on span "Cerrar" at bounding box center [687, 44] width 16 height 9
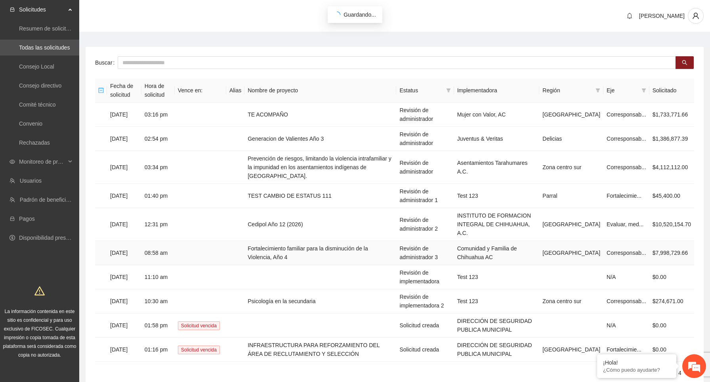
scroll to position [33, 0]
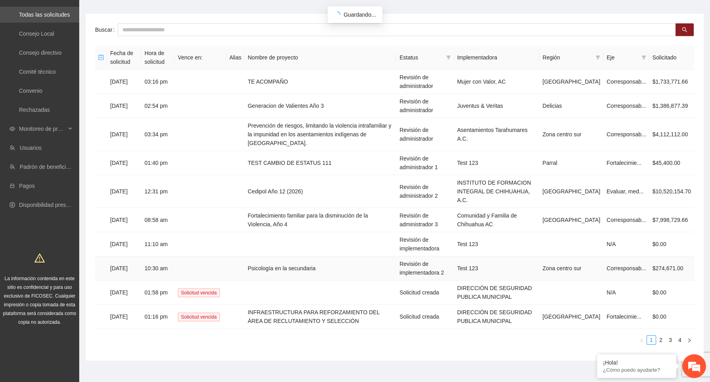
click at [330, 258] on td "Psicología en la secundaria" at bounding box center [321, 268] width 152 height 24
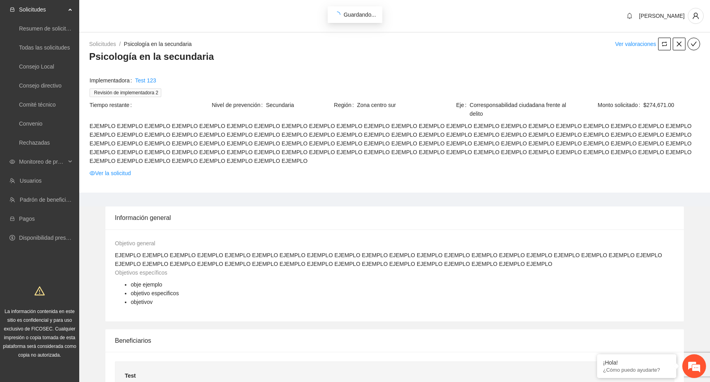
click at [120, 179] on td "Ver la solicitud" at bounding box center [394, 174] width 611 height 12
click at [125, 176] on link "Ver la solicitud" at bounding box center [110, 173] width 41 height 9
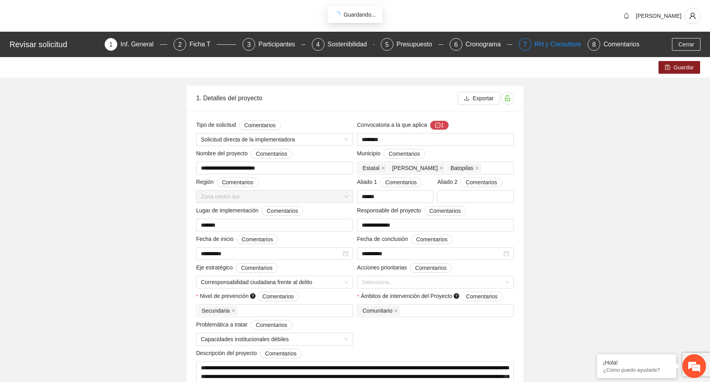
click at [557, 47] on div "RH y Consultores" at bounding box center [563, 44] width 56 height 13
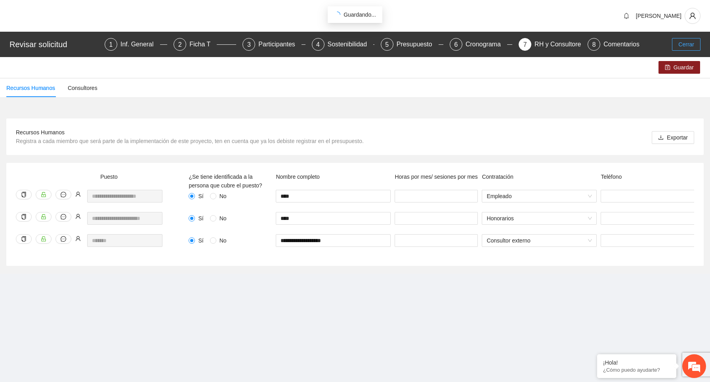
click at [691, 42] on span "Cerrar" at bounding box center [687, 44] width 16 height 9
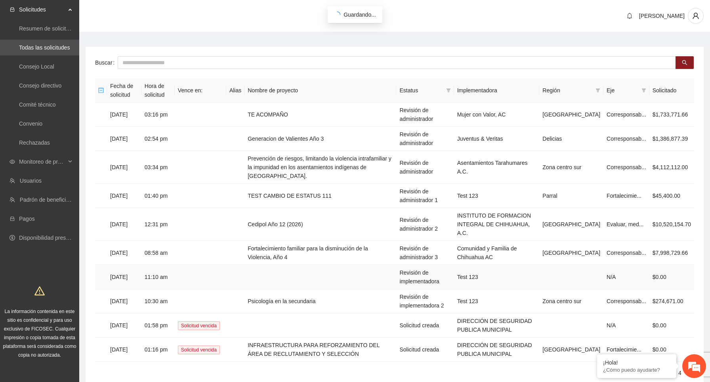
scroll to position [33, 0]
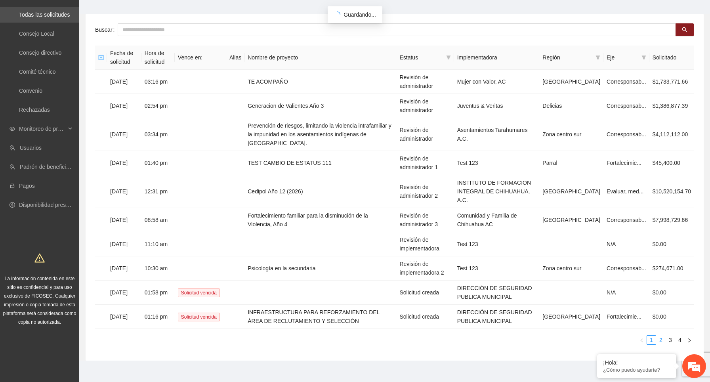
click at [664, 336] on link "2" at bounding box center [661, 340] width 9 height 9
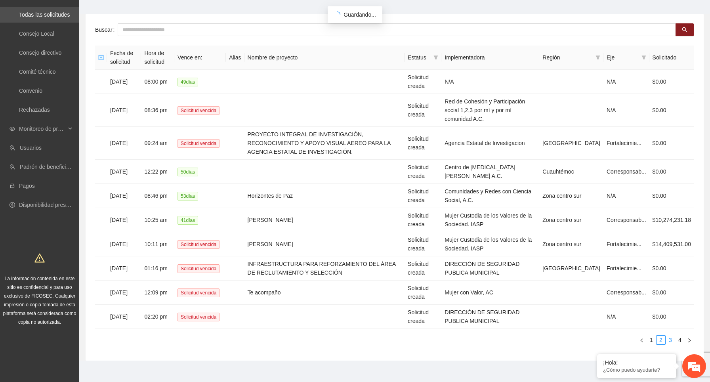
click at [672, 340] on link "3" at bounding box center [670, 340] width 9 height 9
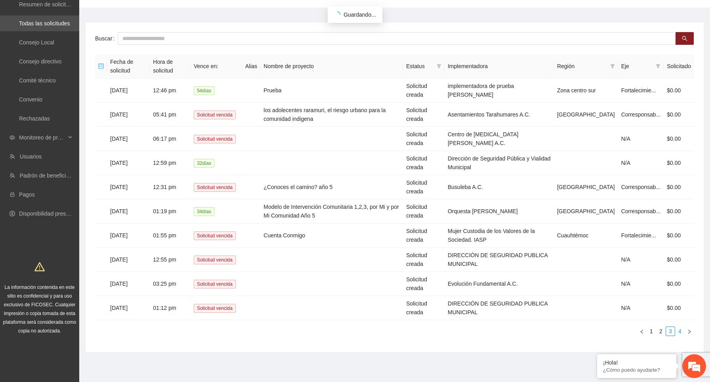
click at [680, 331] on link "4" at bounding box center [680, 331] width 9 height 9
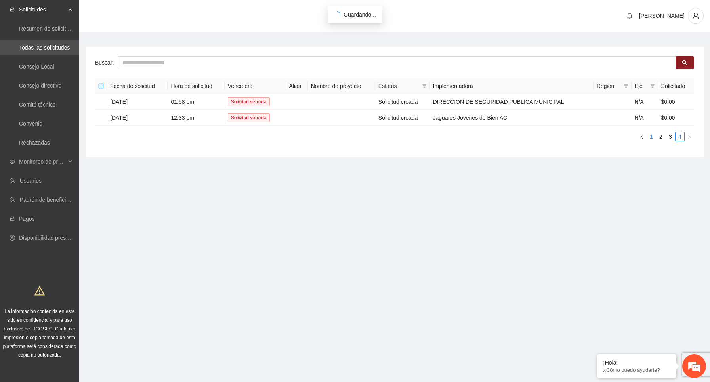
click at [650, 136] on link "1" at bounding box center [651, 136] width 9 height 9
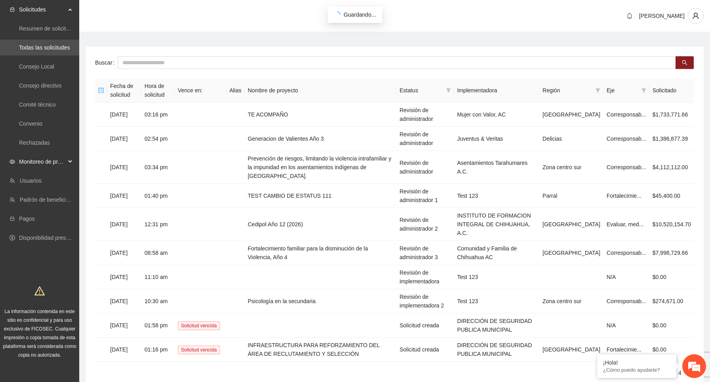
click at [65, 163] on span "Monitoreo de proyectos" at bounding box center [42, 162] width 47 height 16
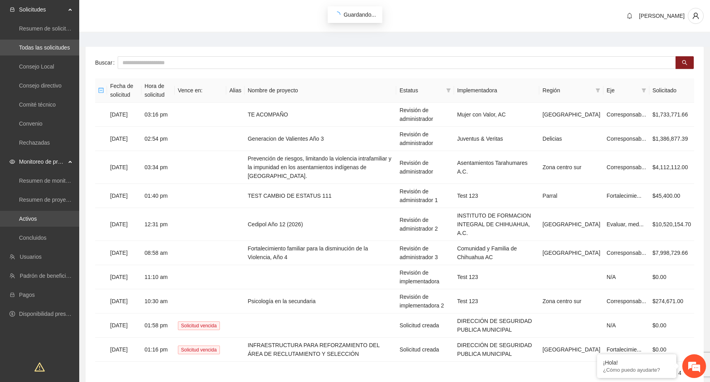
click at [37, 220] on link "Activos" at bounding box center [28, 219] width 18 height 6
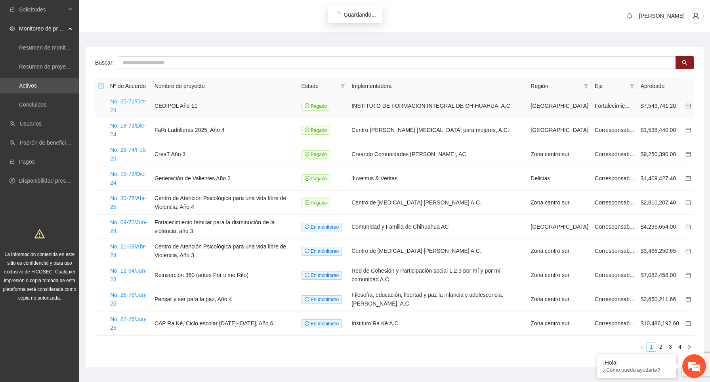
click at [123, 100] on link "No. 35-72/Oct-24" at bounding box center [128, 105] width 36 height 15
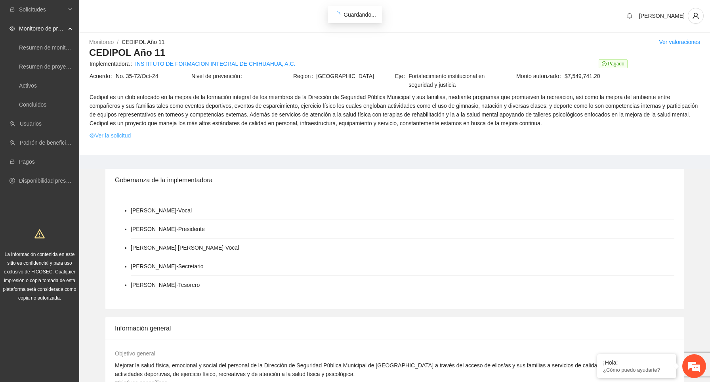
click at [119, 136] on link "Ver la solicitud" at bounding box center [110, 135] width 41 height 9
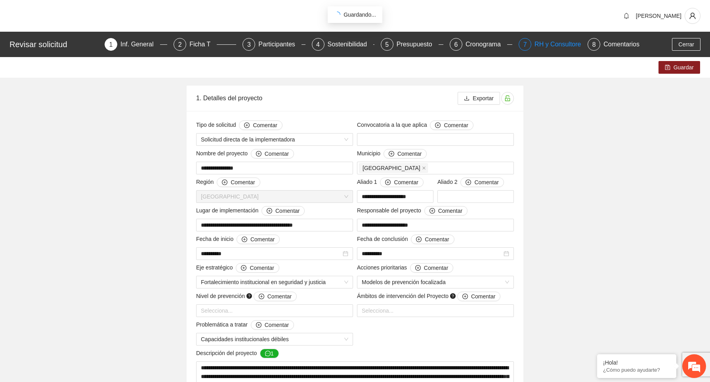
click at [563, 47] on div "RH y Consultores" at bounding box center [563, 44] width 56 height 13
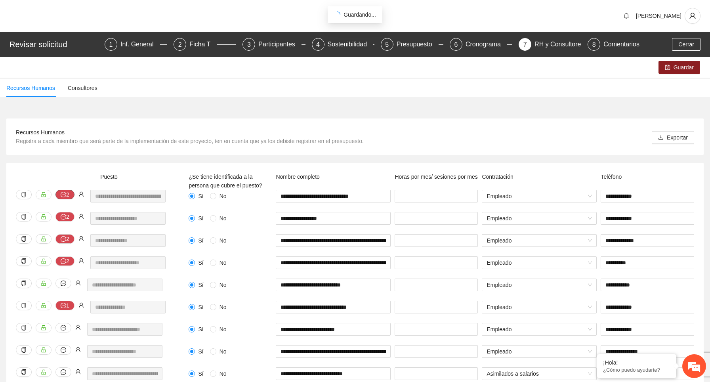
click at [69, 195] on button "2" at bounding box center [64, 195] width 19 height 10
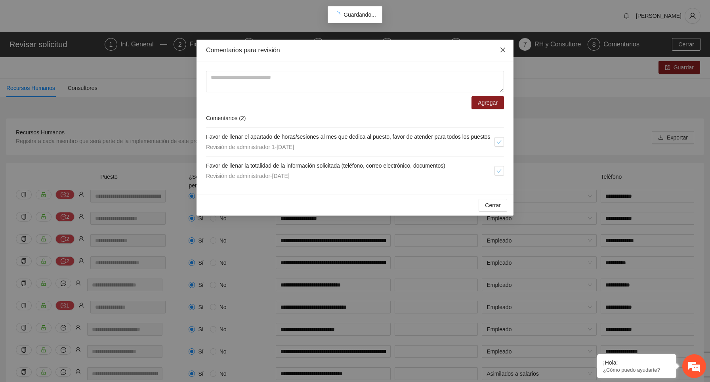
click at [500, 51] on icon "close" at bounding box center [503, 50] width 6 height 6
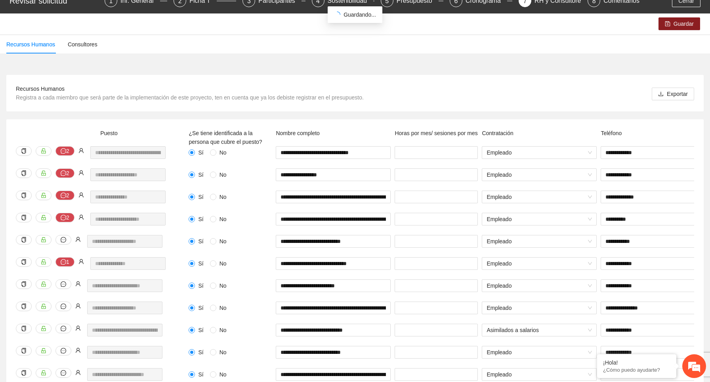
scroll to position [69, 0]
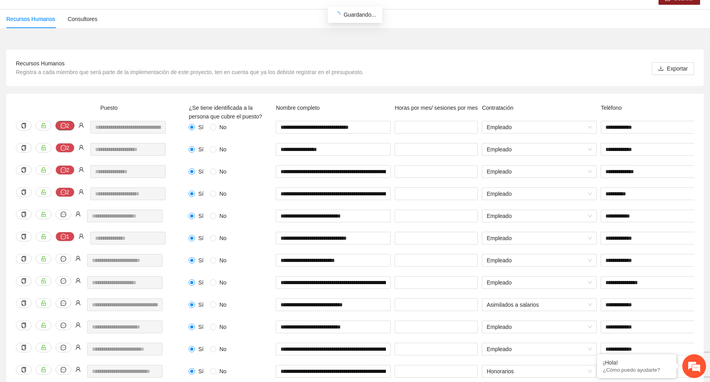
click at [66, 124] on button "2" at bounding box center [64, 126] width 19 height 10
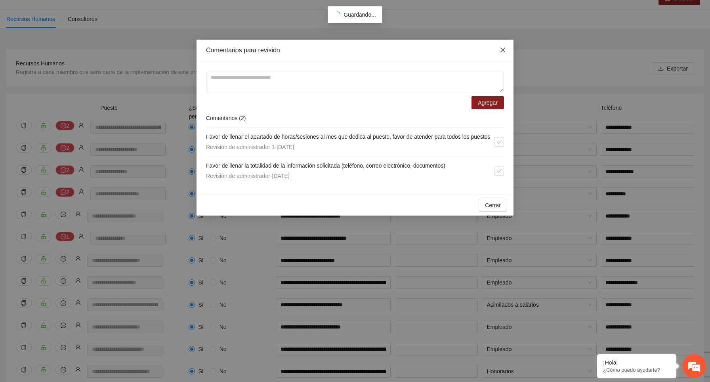
click at [504, 50] on icon "close" at bounding box center [503, 50] width 6 height 6
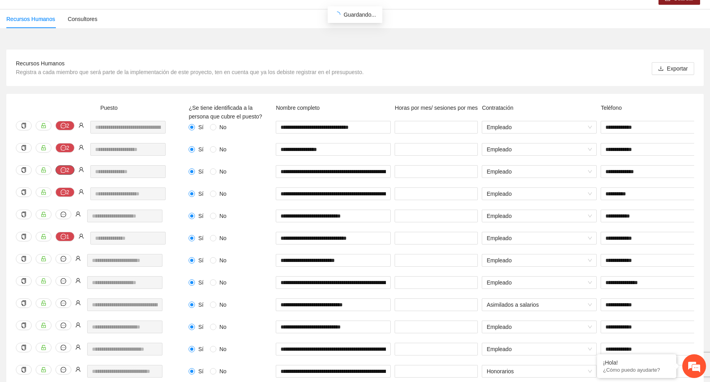
click at [66, 171] on button "2" at bounding box center [64, 170] width 19 height 10
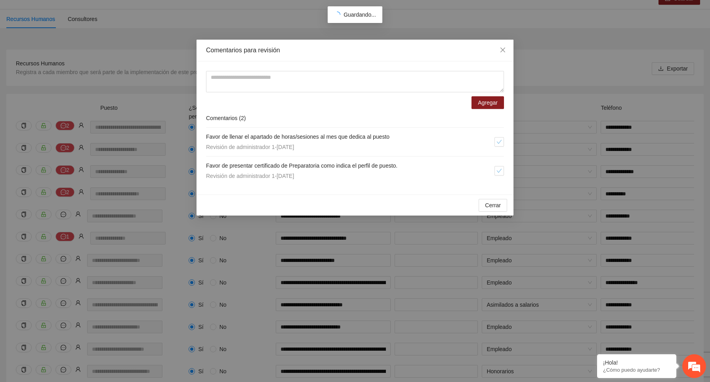
click at [149, 141] on div "Comentarios para revisión Agregar Comentarios ( 2 ) Favor de llenar el apartado…" at bounding box center [355, 191] width 710 height 382
click at [503, 51] on icon "close" at bounding box center [503, 50] width 5 height 5
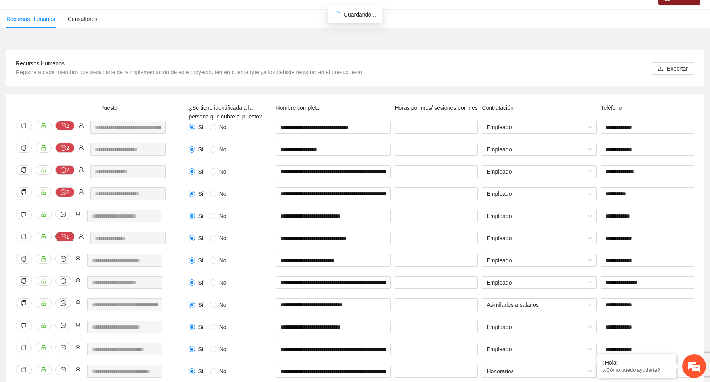
click at [68, 237] on button "1" at bounding box center [64, 237] width 19 height 10
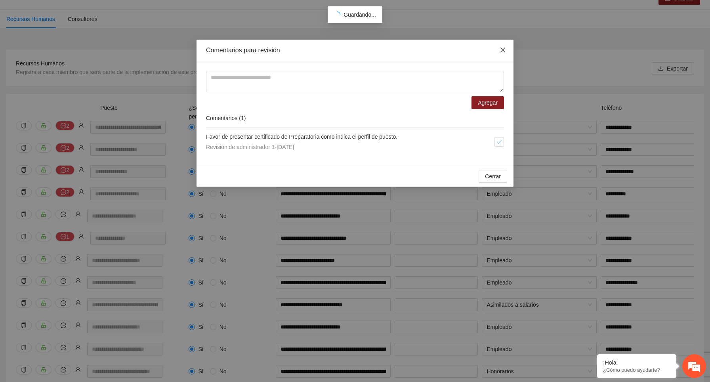
click at [502, 51] on icon "close" at bounding box center [503, 50] width 5 height 5
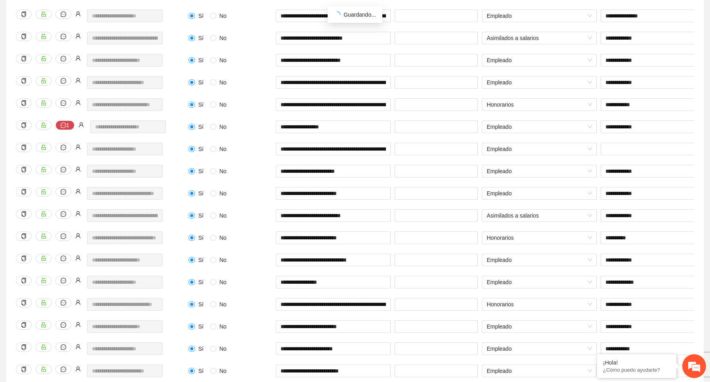
scroll to position [391, 0]
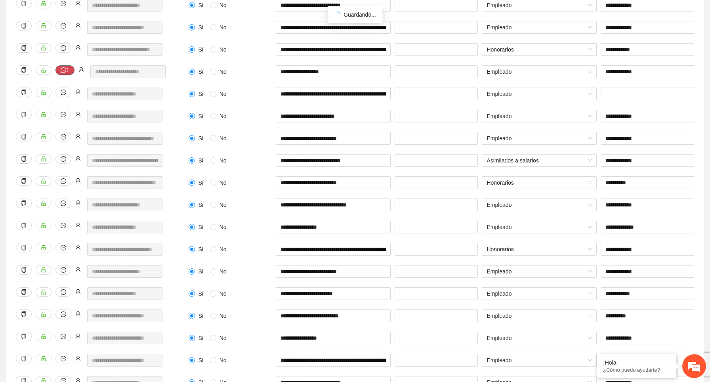
click at [66, 68] on icon "message" at bounding box center [64, 70] width 6 height 6
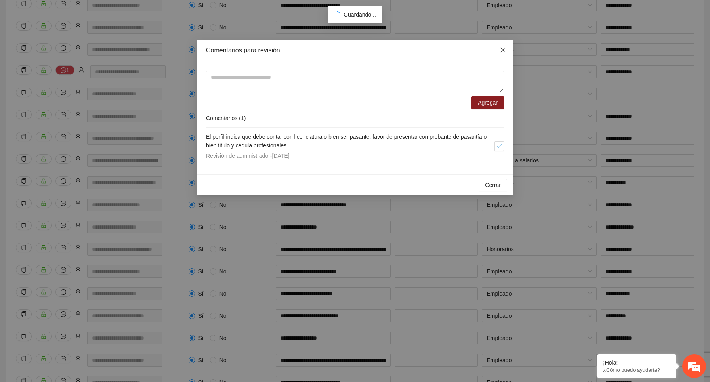
click at [503, 51] on icon "close" at bounding box center [503, 50] width 6 height 6
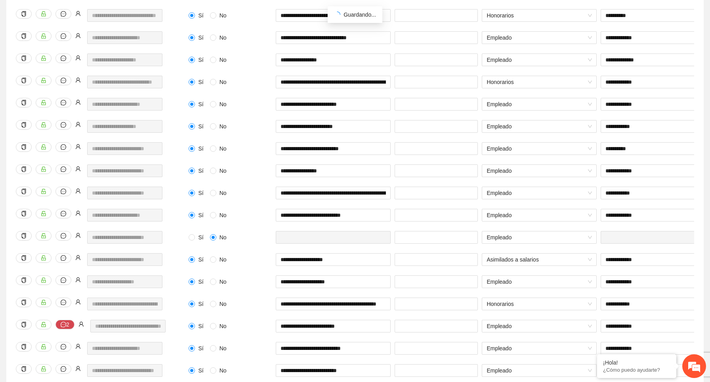
scroll to position [602, 0]
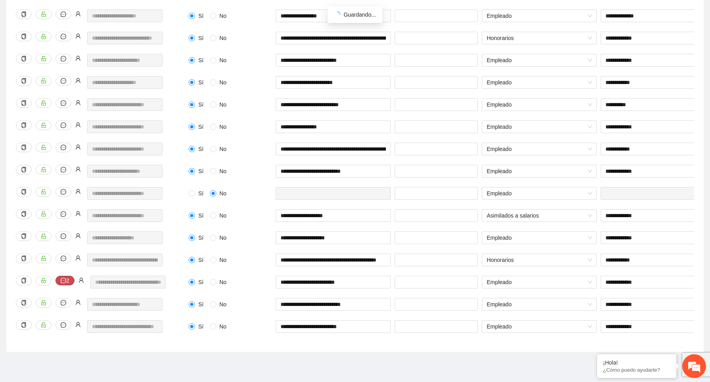
click at [69, 281] on button "2" at bounding box center [64, 281] width 19 height 10
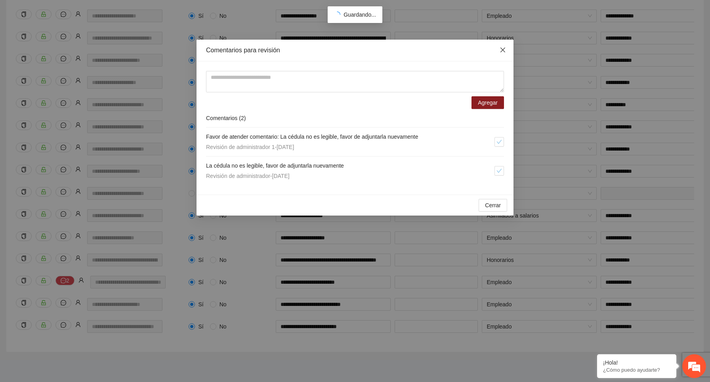
click at [503, 52] on icon "close" at bounding box center [503, 50] width 6 height 6
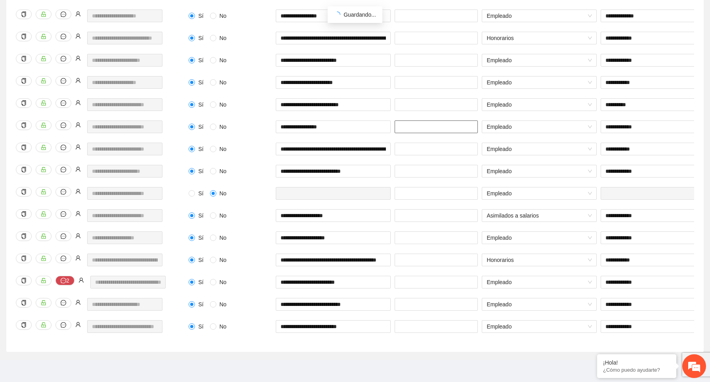
scroll to position [0, 0]
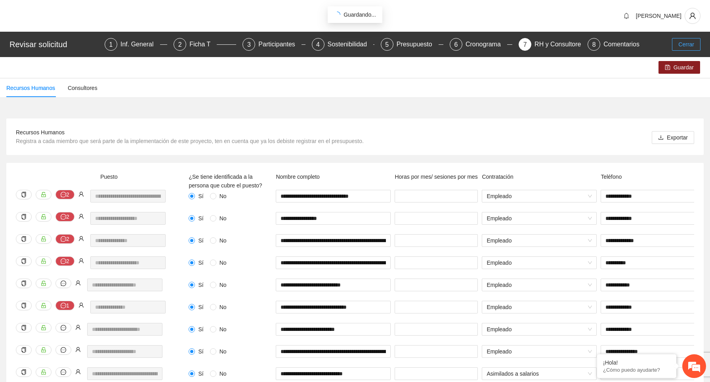
click at [689, 44] on span "Cerrar" at bounding box center [687, 44] width 16 height 9
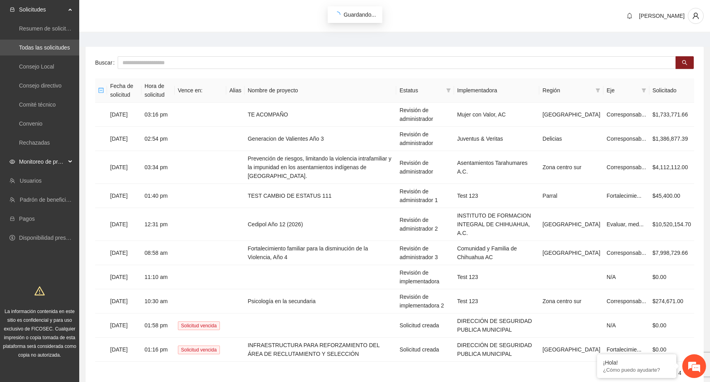
click at [50, 158] on span "Monitoreo de proyectos" at bounding box center [42, 162] width 47 height 16
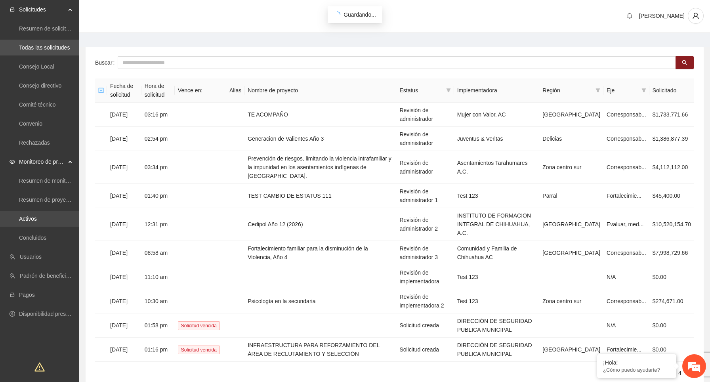
click at [37, 222] on link "Activos" at bounding box center [28, 219] width 18 height 6
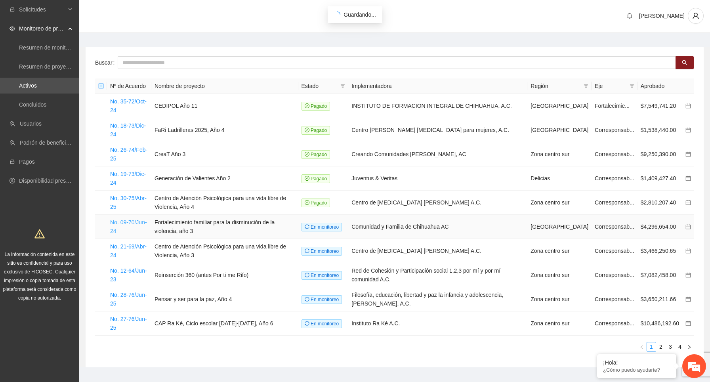
click at [130, 221] on link "No. 09-70/Jun-24" at bounding box center [128, 226] width 37 height 15
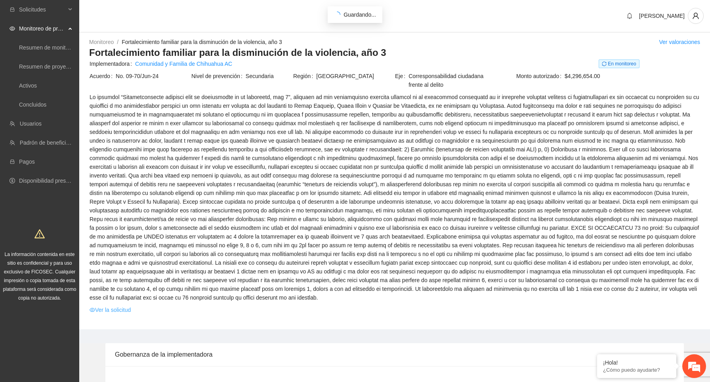
click at [128, 314] on link "Ver la solicitud" at bounding box center [110, 310] width 41 height 9
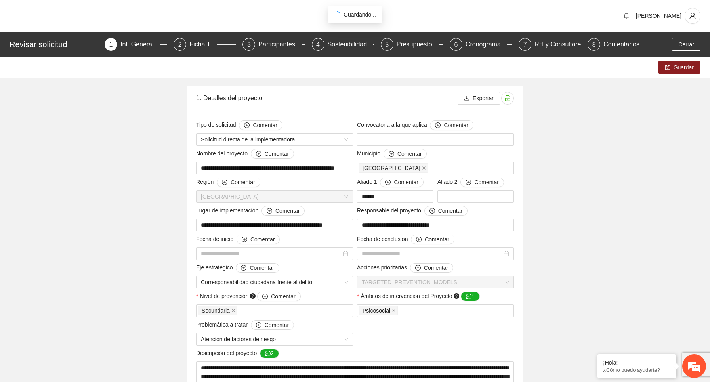
type input "**********"
click at [551, 48] on div "RH y Consultores" at bounding box center [563, 44] width 56 height 13
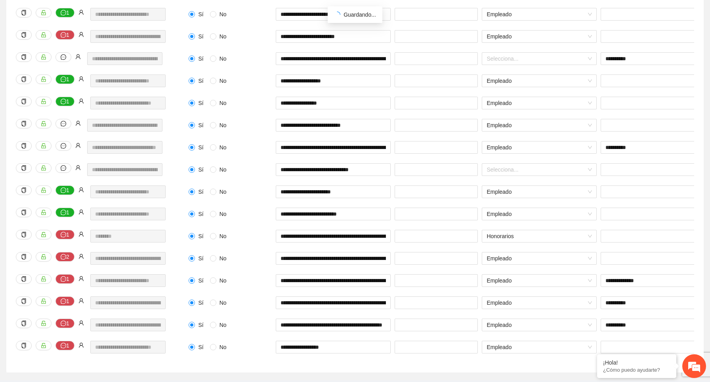
scroll to position [402, 0]
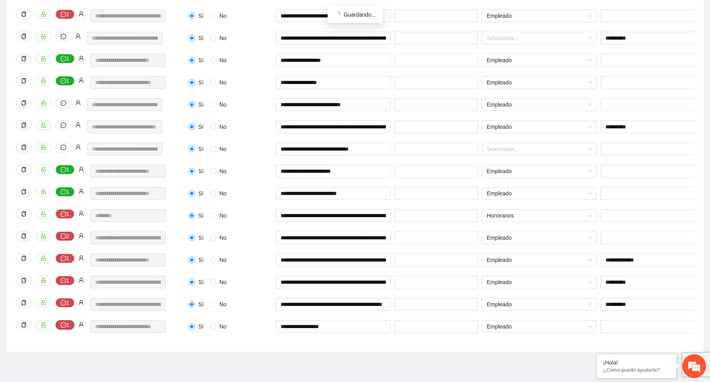
click at [68, 325] on button "1" at bounding box center [64, 325] width 19 height 10
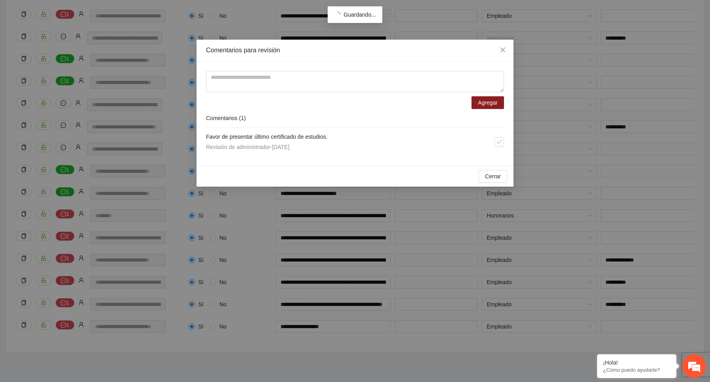
click at [68, 342] on div "Comentarios para revisión Agregar Comentarios ( 1 ) Favor de presentar último c…" at bounding box center [355, 191] width 710 height 382
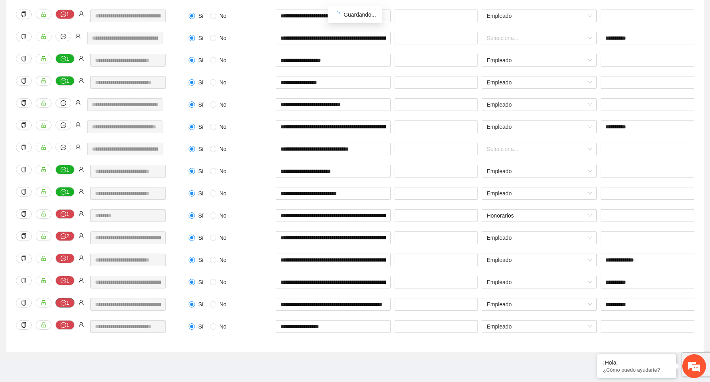
click at [63, 303] on icon "message" at bounding box center [64, 303] width 6 height 6
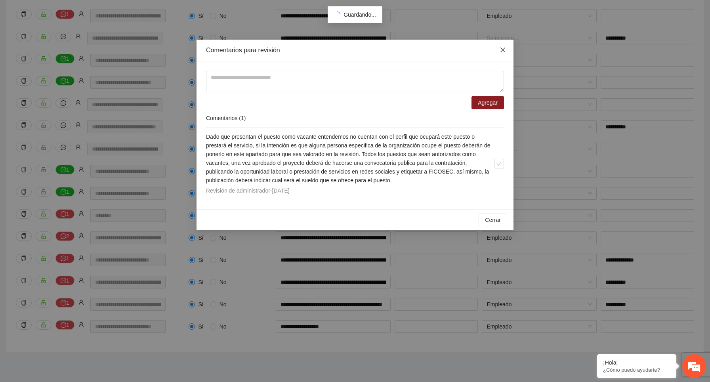
click at [503, 46] on span "Close" at bounding box center [502, 50] width 21 height 21
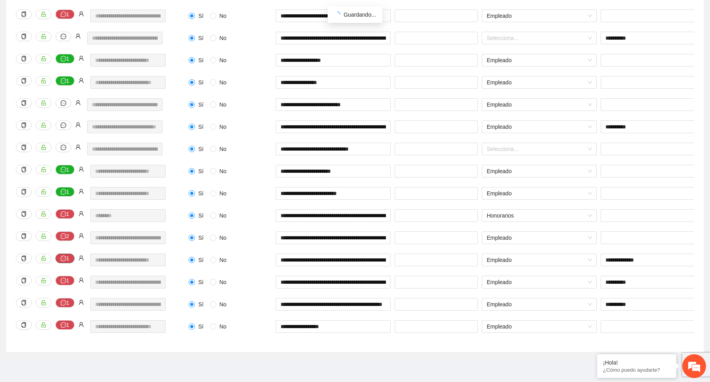
click at [67, 261] on button "1" at bounding box center [64, 259] width 19 height 10
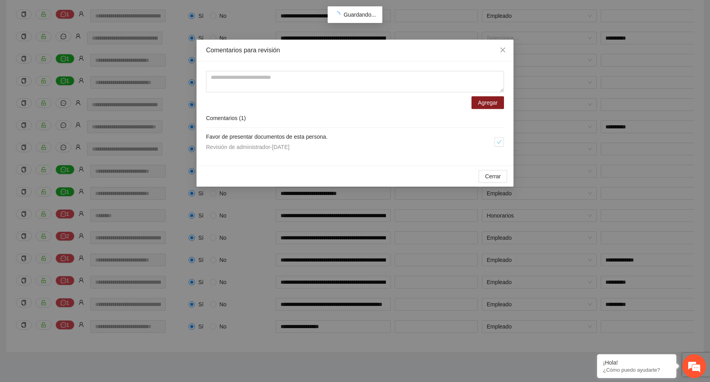
click at [103, 243] on div "Comentarios para revisión Agregar Comentarios ( 1 ) Favor de presentar document…" at bounding box center [355, 191] width 710 height 382
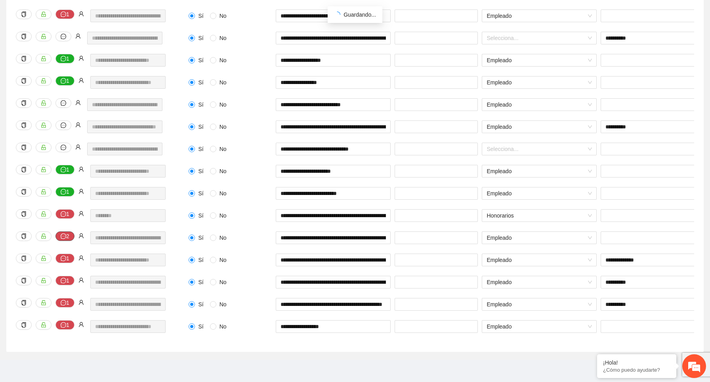
click at [66, 235] on button "2" at bounding box center [64, 236] width 19 height 10
click at [67, 214] on button "1" at bounding box center [64, 214] width 19 height 10
click at [67, 191] on button "1" at bounding box center [64, 192] width 19 height 10
click at [64, 172] on icon "message" at bounding box center [64, 170] width 6 height 6
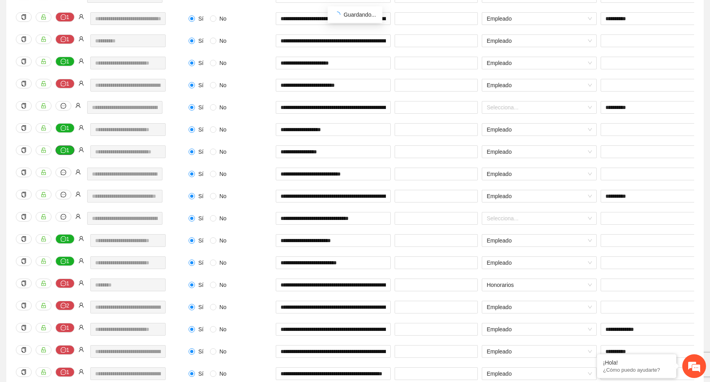
scroll to position [319, 0]
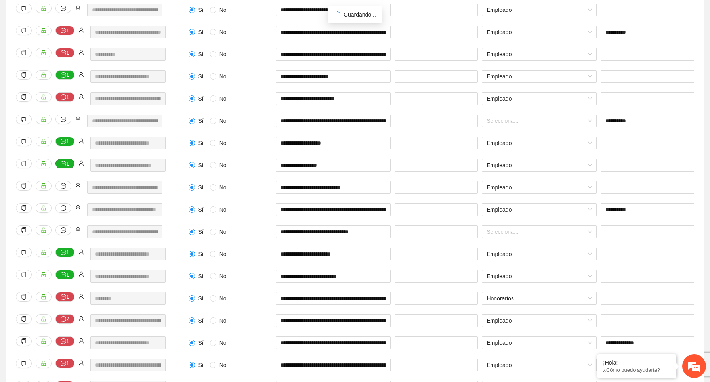
click at [67, 166] on button "1" at bounding box center [64, 164] width 19 height 10
click at [64, 140] on icon "message" at bounding box center [64, 142] width 6 height 6
click at [67, 94] on button "1" at bounding box center [64, 97] width 19 height 10
click at [67, 96] on button "1" at bounding box center [64, 97] width 19 height 10
click at [67, 78] on button "1" at bounding box center [64, 75] width 19 height 10
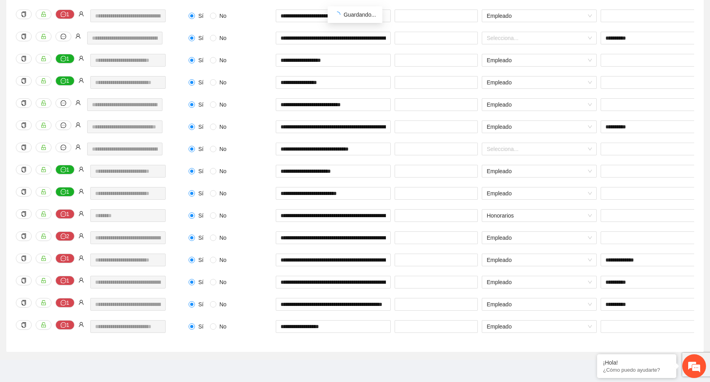
scroll to position [0, 0]
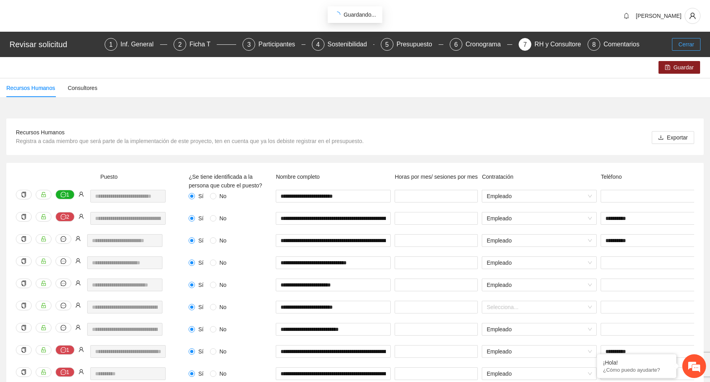
click at [691, 47] on span "Cerrar" at bounding box center [687, 44] width 16 height 9
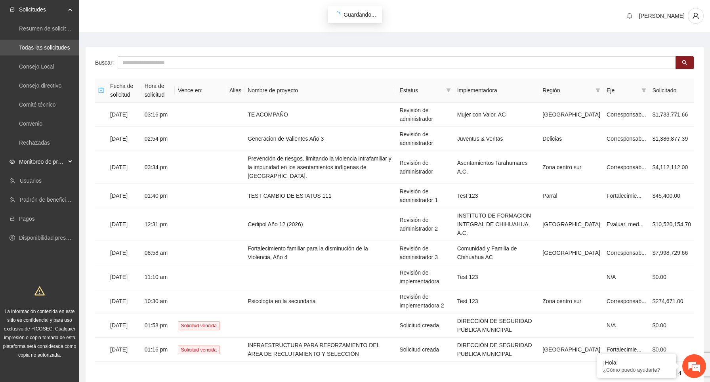
click at [40, 158] on span "Monitoreo de proyectos" at bounding box center [42, 162] width 47 height 16
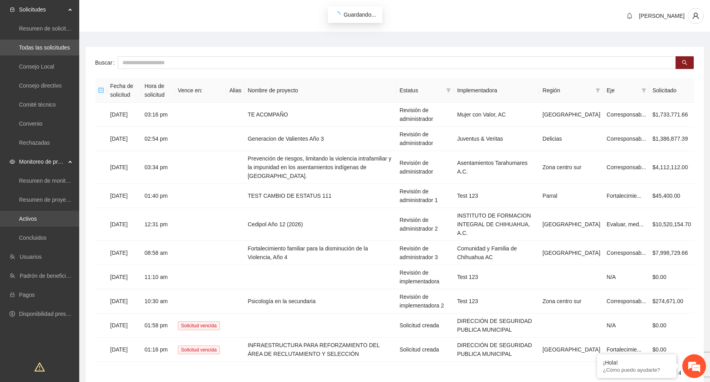
click at [37, 216] on link "Activos" at bounding box center [28, 219] width 18 height 6
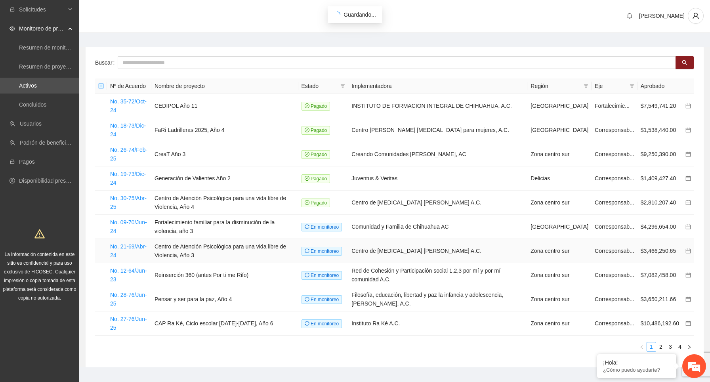
scroll to position [15, 0]
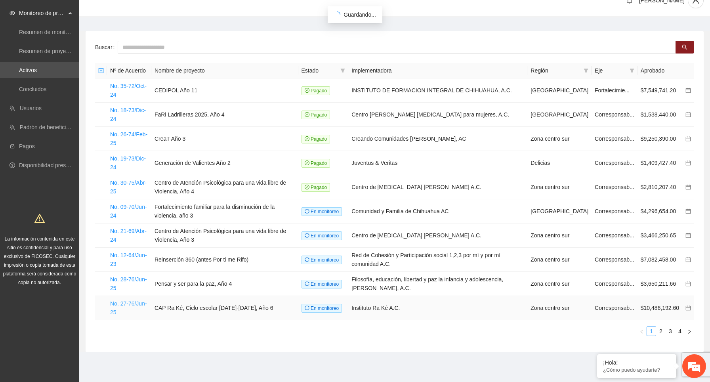
click at [136, 302] on link "No. 27-76/Jun-25" at bounding box center [128, 307] width 37 height 15
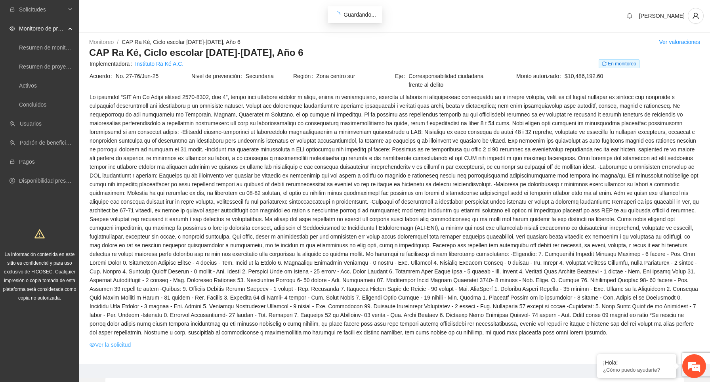
click at [117, 349] on link "Ver la solicitud" at bounding box center [110, 344] width 41 height 9
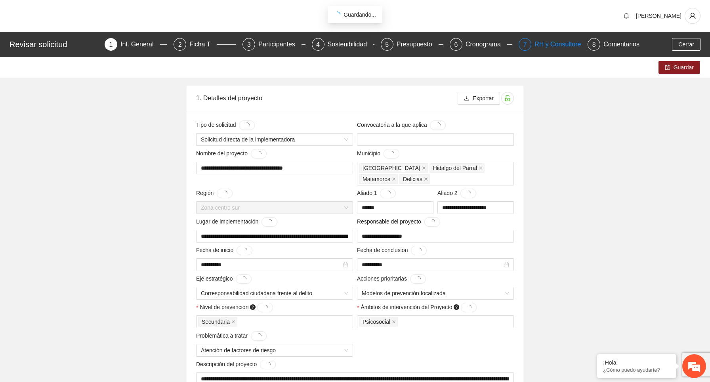
click at [557, 44] on div "RH y Consultores" at bounding box center [563, 44] width 56 height 13
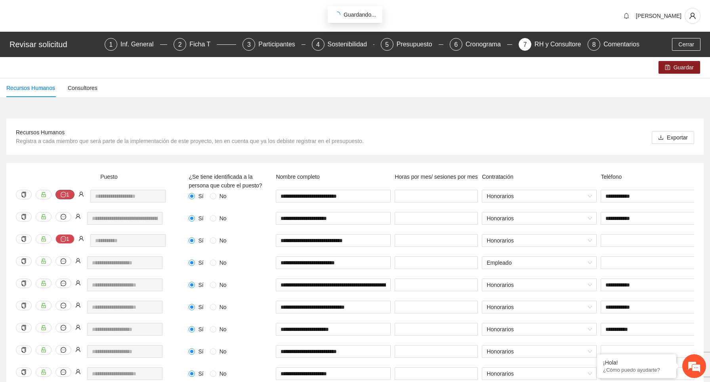
click at [64, 195] on icon "message" at bounding box center [64, 195] width 6 height 6
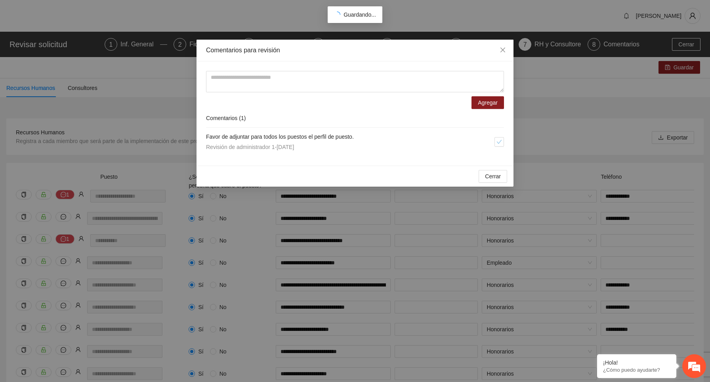
click at [93, 163] on div "Comentarios para revisión Agregar Comentarios ( 1 ) Favor de adjuntar para todo…" at bounding box center [355, 191] width 710 height 382
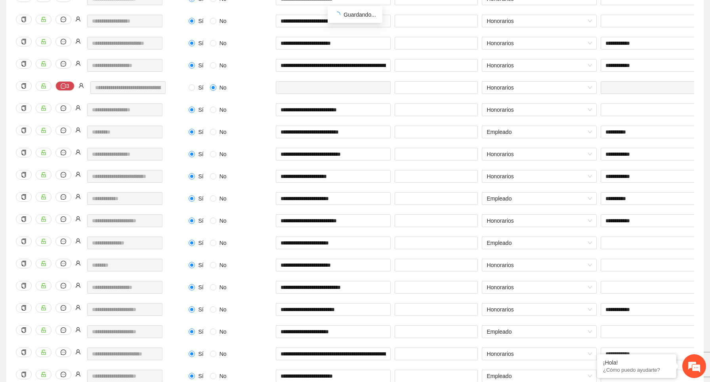
scroll to position [774, 0]
click at [67, 85] on button "3" at bounding box center [64, 87] width 19 height 10
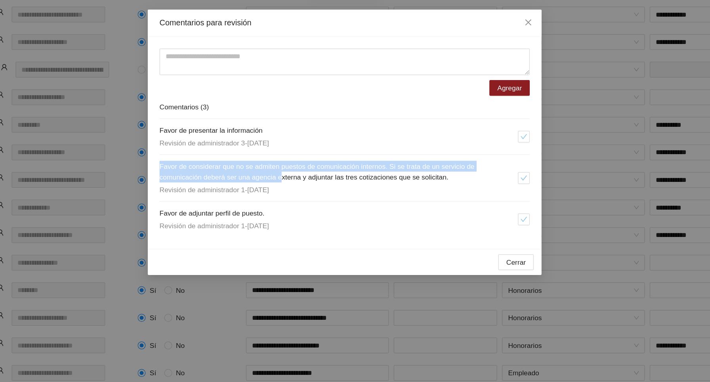
drag, startPoint x: 207, startPoint y: 164, endPoint x: 308, endPoint y: 170, distance: 101.2
click at [308, 170] on h4 "Favor de considerar que no se admiten puestos de comunicación internos. Si se t…" at bounding box center [350, 169] width 289 height 17
click at [333, 165] on span "Favor de considerar que no se admiten puestos de comunicación internos. Si se t…" at bounding box center [333, 170] width 254 height 15
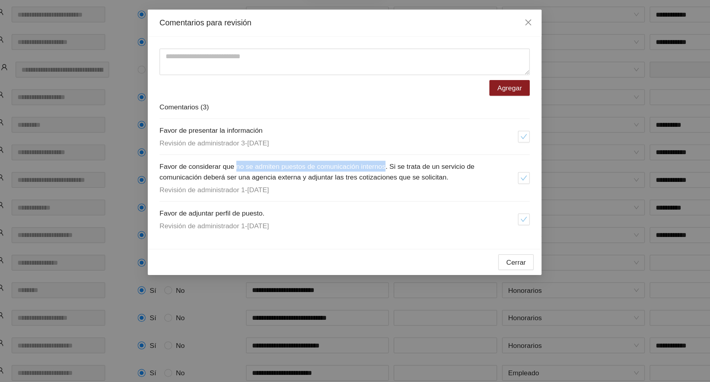
drag, startPoint x: 398, startPoint y: 165, endPoint x: 271, endPoint y: 163, distance: 127.2
click at [271, 163] on span "Favor de considerar que no se admiten puestos de comunicación internos. Si se t…" at bounding box center [333, 170] width 254 height 15
click at [505, 51] on icon "close" at bounding box center [503, 50] width 6 height 6
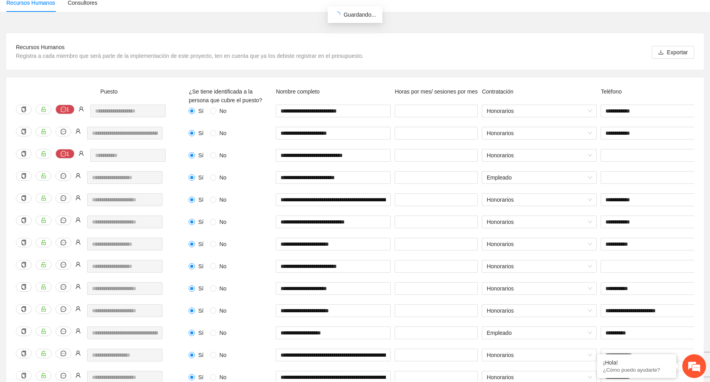
scroll to position [0, 0]
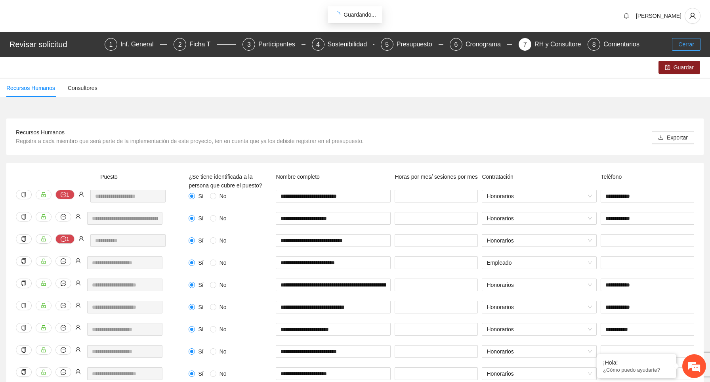
click at [686, 46] on span "Cerrar" at bounding box center [687, 44] width 16 height 9
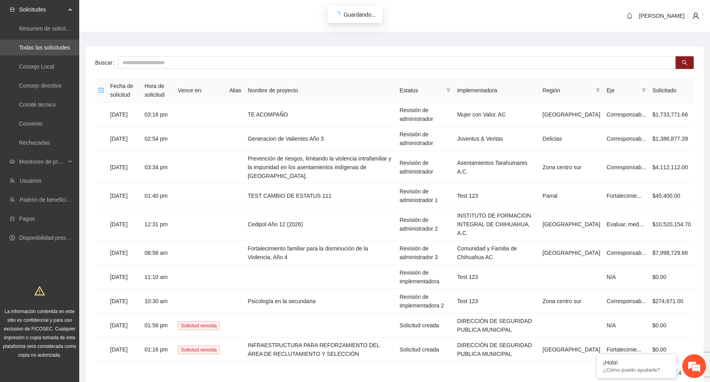
scroll to position [33, 0]
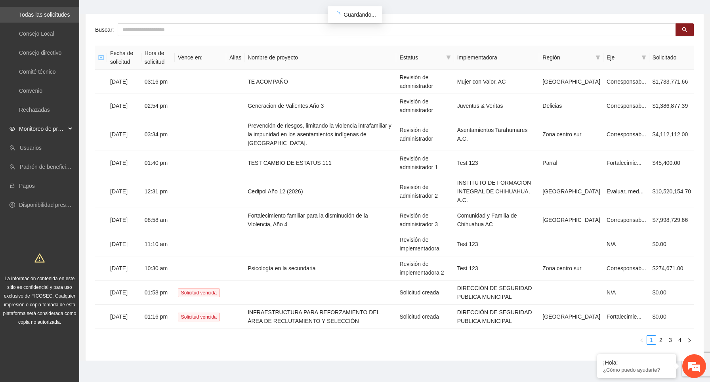
click at [70, 130] on div "Monitoreo de proyectos" at bounding box center [39, 129] width 79 height 16
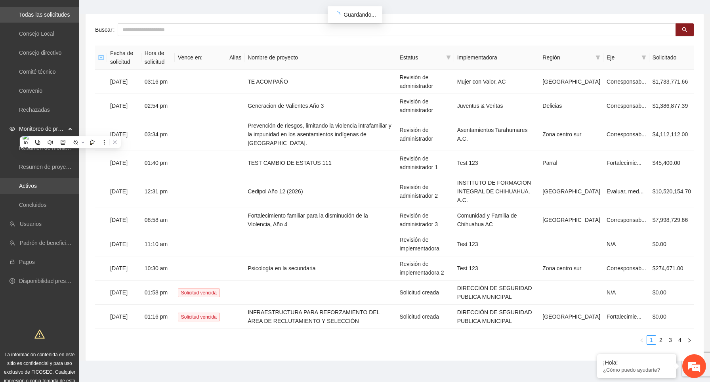
click at [37, 185] on link "Activos" at bounding box center [28, 186] width 18 height 6
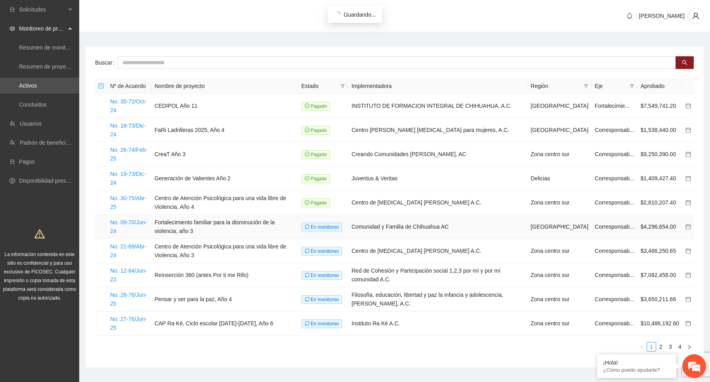
scroll to position [15, 0]
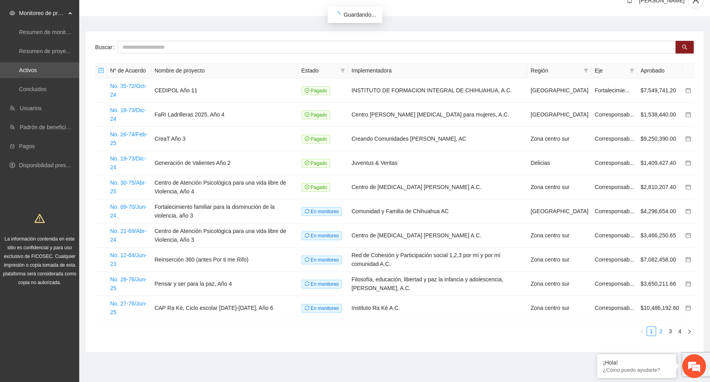
click at [662, 330] on link "2" at bounding box center [661, 331] width 9 height 9
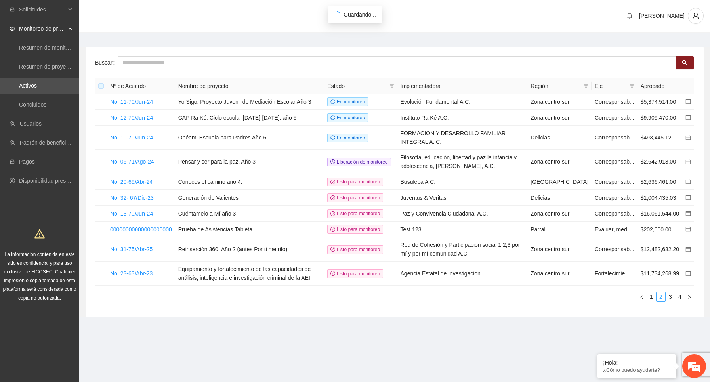
scroll to position [0, 0]
click at [138, 165] on link "No. 06-71/Ago-24" at bounding box center [132, 162] width 44 height 6
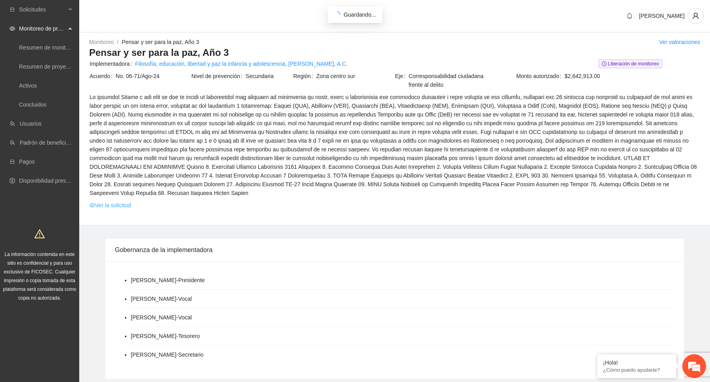
click at [123, 209] on link "Ver la solicitud" at bounding box center [110, 205] width 41 height 9
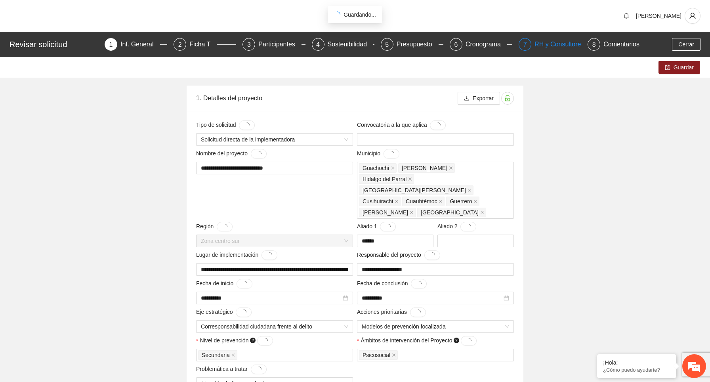
click at [547, 44] on div "RH y Consultores" at bounding box center [563, 44] width 56 height 13
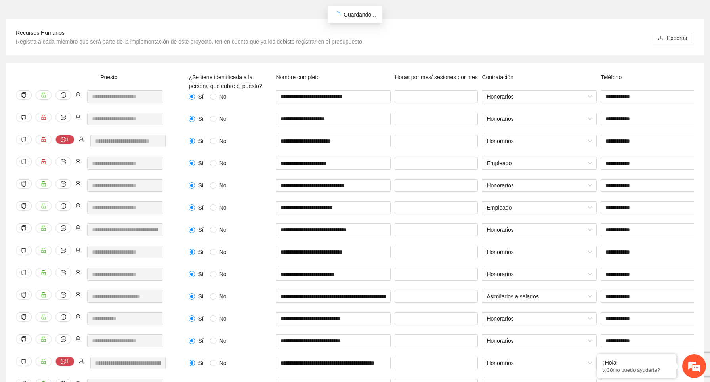
scroll to position [158, 0]
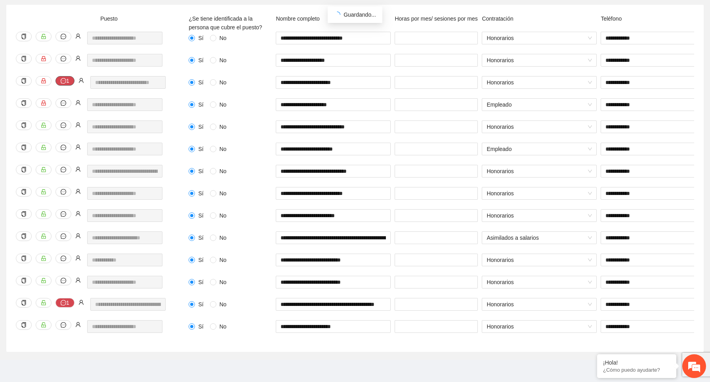
click at [62, 83] on icon "message" at bounding box center [64, 81] width 6 height 6
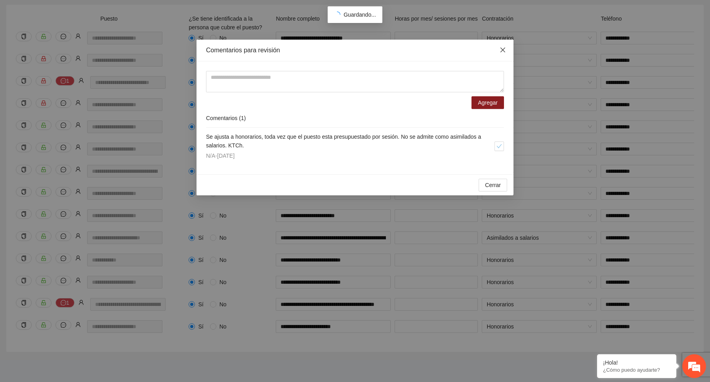
click at [505, 50] on icon "close" at bounding box center [503, 50] width 6 height 6
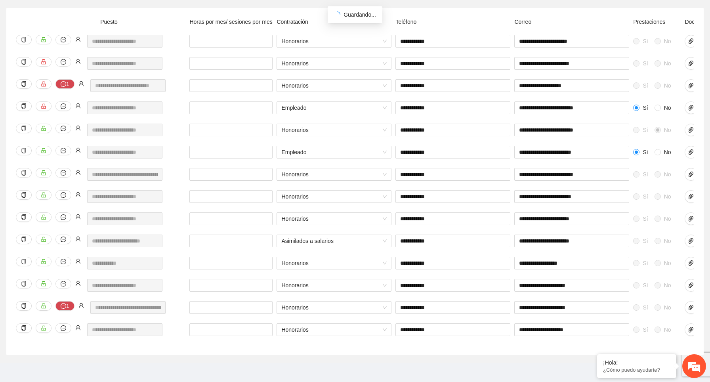
scroll to position [145, 0]
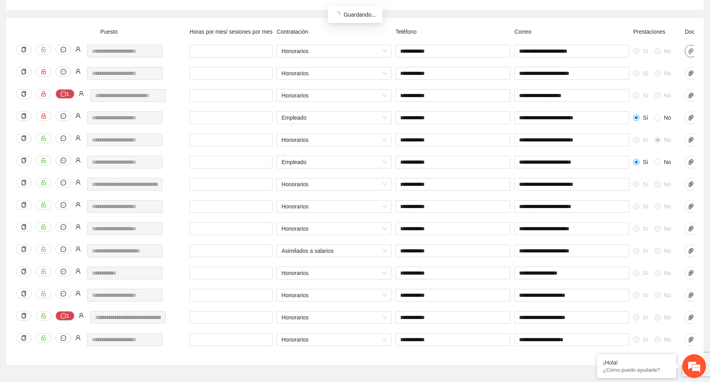
click at [690, 52] on icon "paper-clip" at bounding box center [691, 51] width 6 height 6
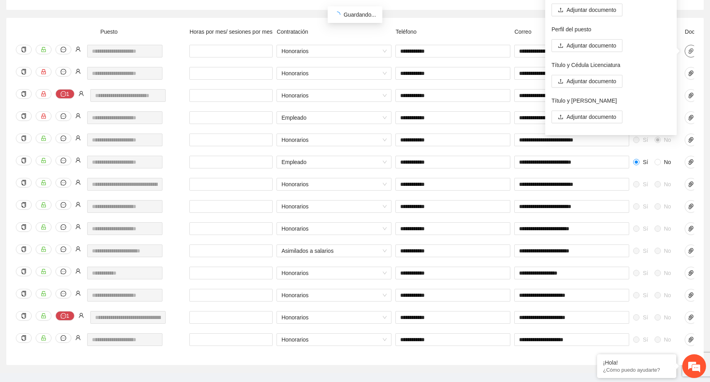
click at [690, 52] on icon "paper-clip" at bounding box center [691, 51] width 6 height 6
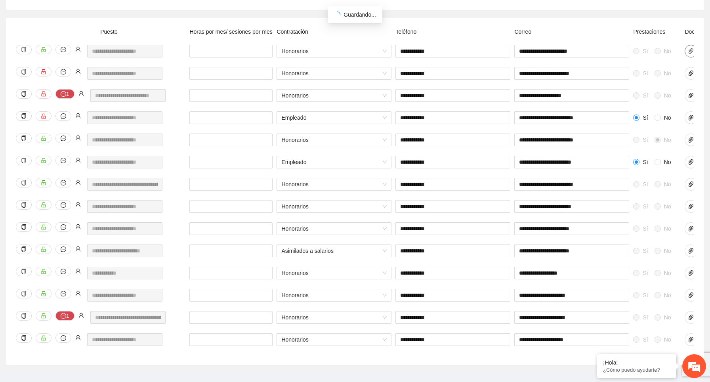
scroll to position [158, 0]
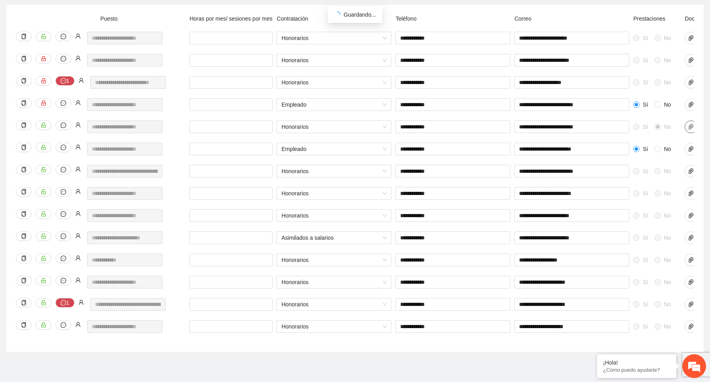
click at [691, 128] on icon "paper-clip" at bounding box center [691, 127] width 6 height 6
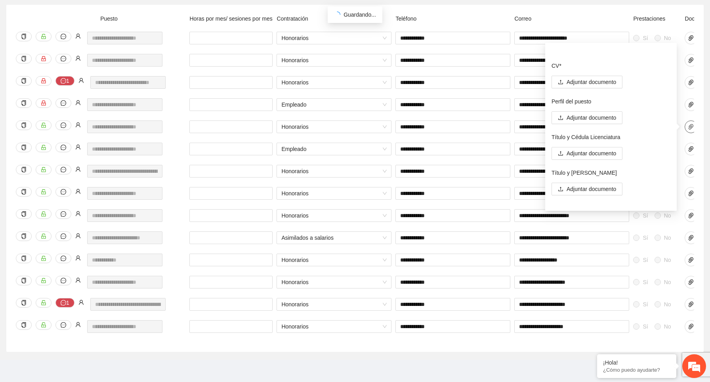
scroll to position [0, 0]
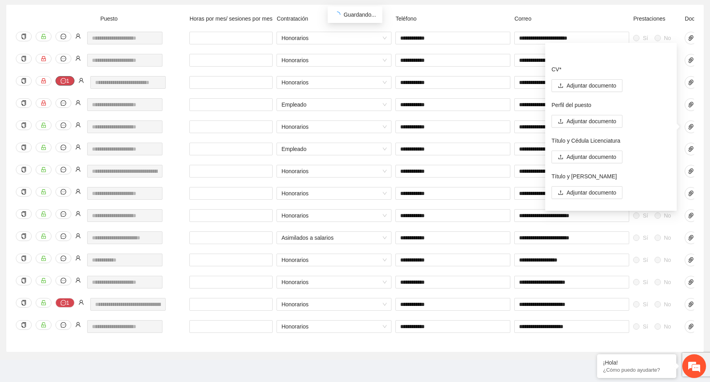
click at [61, 80] on icon "message" at bounding box center [64, 81] width 6 height 6
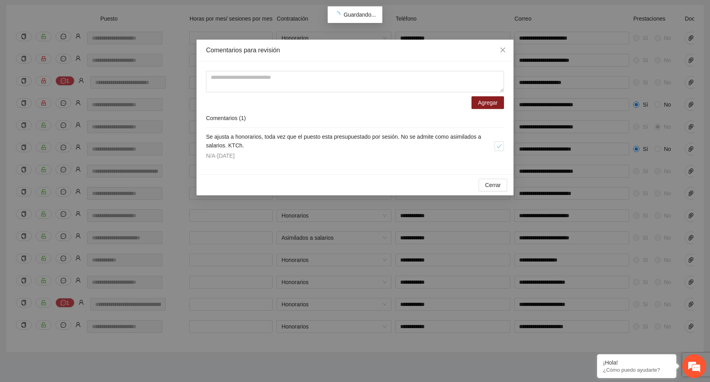
drag, startPoint x: 266, startPoint y: 135, endPoint x: 442, endPoint y: 139, distance: 175.2
click at [442, 139] on span "Se ajusta a honorarios, toda vez que el puesto esta presupuestado por sesión. N…" at bounding box center [343, 141] width 275 height 15
click at [447, 133] on h4 "Se ajusta a honorarios, toda vez que el puesto esta presupuestado por sesión. N…" at bounding box center [350, 140] width 289 height 17
drag, startPoint x: 267, startPoint y: 136, endPoint x: 230, endPoint y: 145, distance: 37.9
click at [230, 145] on span "Se ajusta a honorarios, toda vez que el puesto esta presupuestado por sesión. N…" at bounding box center [343, 141] width 275 height 15
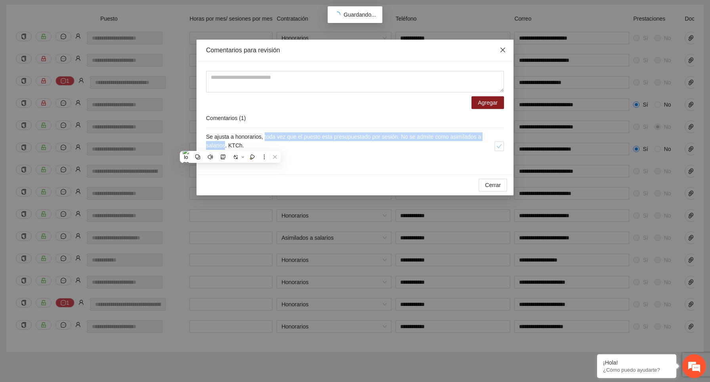
click at [502, 51] on icon "close" at bounding box center [503, 50] width 5 height 5
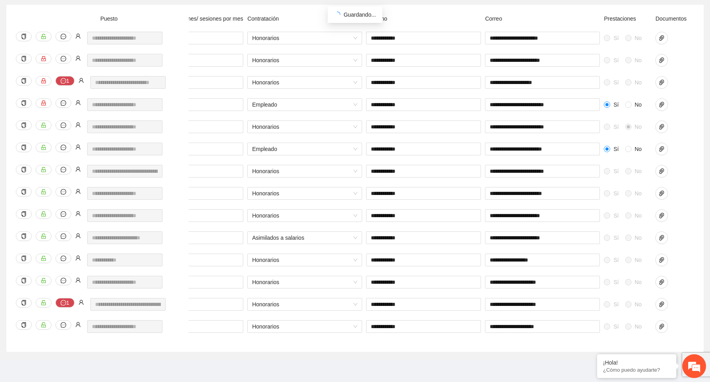
scroll to position [0, 249]
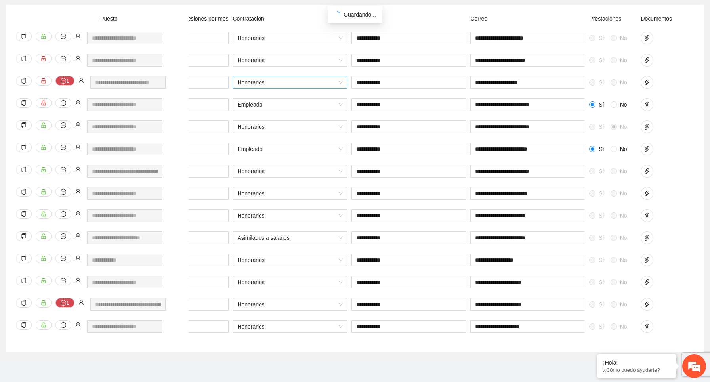
click at [340, 82] on span "Honorarios" at bounding box center [289, 82] width 105 height 12
click at [616, 103] on span at bounding box center [614, 104] width 6 height 6
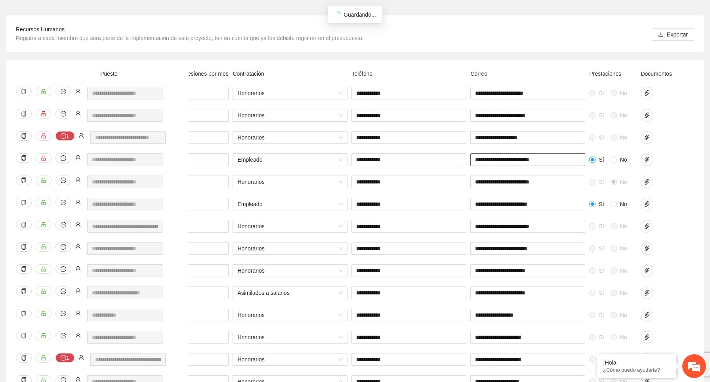
scroll to position [158, 0]
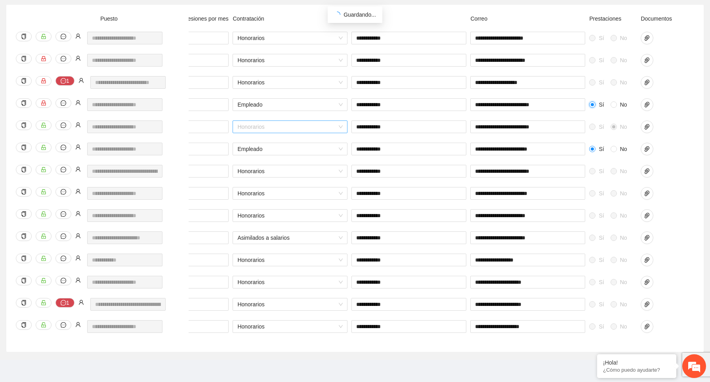
click at [336, 128] on span "Honorarios" at bounding box center [289, 127] width 105 height 12
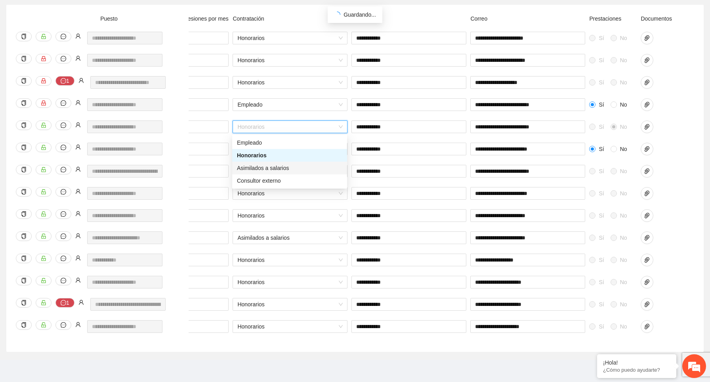
click at [318, 167] on div "Asimilados a salarios" at bounding box center [289, 168] width 105 height 9
click at [341, 127] on span "Asimilados a salarios" at bounding box center [289, 127] width 105 height 12
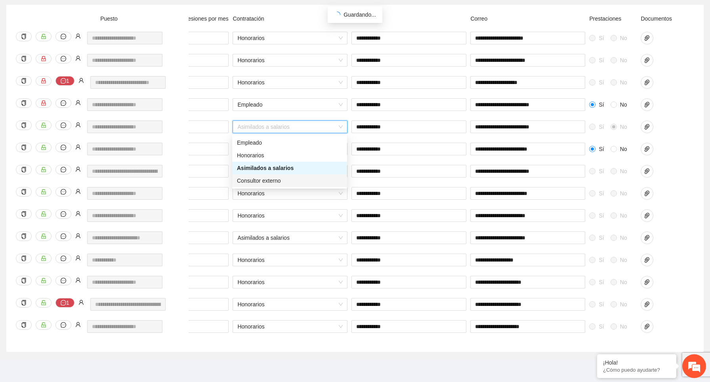
click at [324, 180] on div "Consultor externo" at bounding box center [289, 180] width 105 height 9
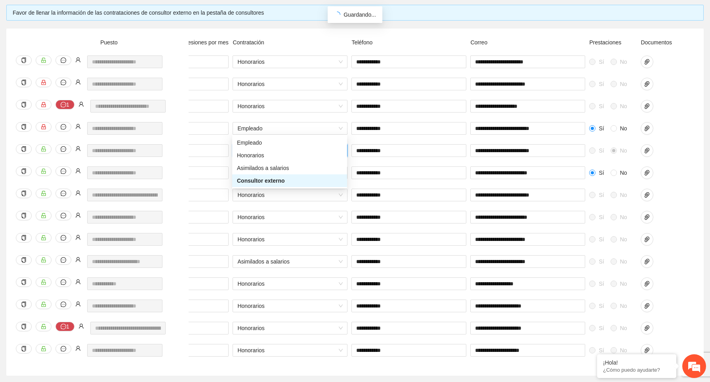
scroll to position [182, 0]
